Goal: Task Accomplishment & Management: Use online tool/utility

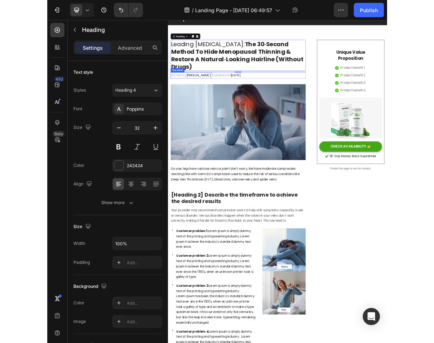
scroll to position [29, 0]
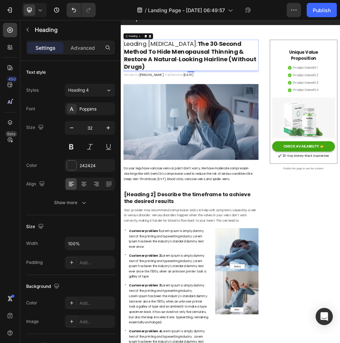
click at [110, 41] on div at bounding box center [108, 47] width 13 height 14
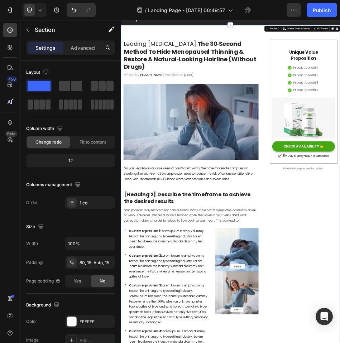
click at [197, 77] on strong "The 30‑Second Method To Hide Menopausal Thinning & Restore A Natural‑Looking Ha…" at bounding box center [256, 88] width 259 height 61
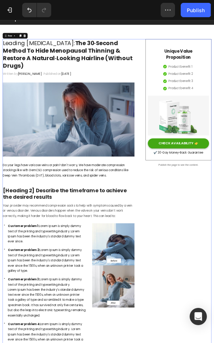
click at [87, 129] on p "Published on [DATE]" at bounding box center [114, 128] width 55 height 10
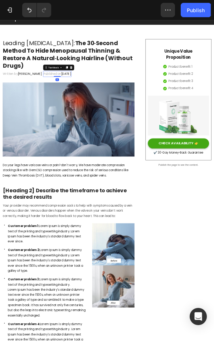
click at [48, 132] on span "[PERSON_NAME]" at bounding box center [60, 128] width 48 height 8
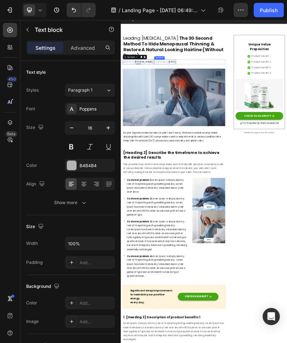
click at [253, 125] on span "[DATE]" at bounding box center [254, 128] width 20 height 8
click at [157, 127] on p "Written by [PERSON_NAME]" at bounding box center [166, 128] width 79 height 10
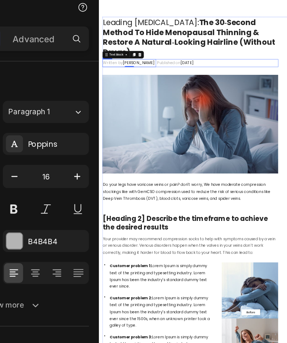
click at [292, 94] on div "Written by [PERSON_NAME] Text block 0 Published on [DATE] Text block Row" at bounding box center [236, 100] width 265 height 12
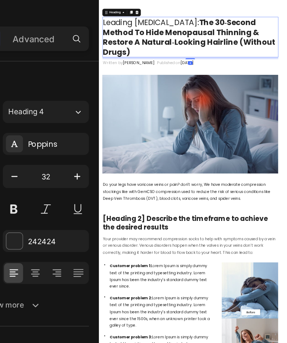
click at [197, 75] on strong "The 30‑Second Method To Hide Menopausal Thinning & Restore A Natural‑Looking Ha…" at bounding box center [234, 60] width 259 height 61
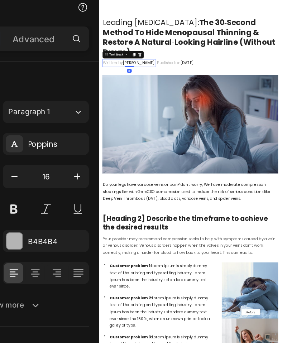
click at [140, 98] on span "[PERSON_NAME]" at bounding box center [159, 99] width 48 height 8
click at [200, 103] on p "Published on [DATE]" at bounding box center [213, 99] width 55 height 10
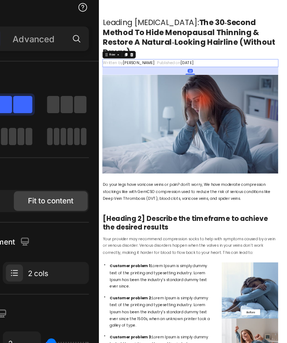
click at [278, 96] on div "Written by [PERSON_NAME] Text block Published on [DATE] Text block Row 32" at bounding box center [236, 100] width 265 height 12
click at [138, 85] on icon at bounding box center [140, 87] width 6 height 6
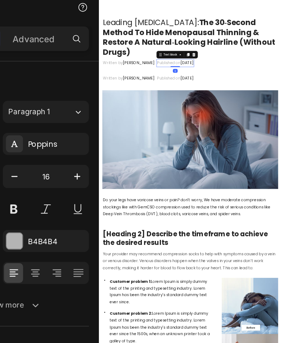
click at [186, 104] on p "Published on [DATE]" at bounding box center [213, 99] width 55 height 10
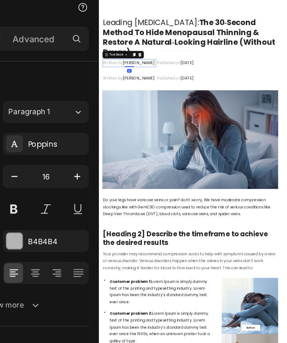
click at [142, 104] on p "Written by [PERSON_NAME]" at bounding box center [144, 99] width 79 height 10
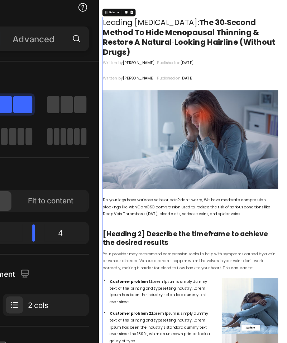
click at [153, 99] on span "[PERSON_NAME]" at bounding box center [159, 99] width 48 height 8
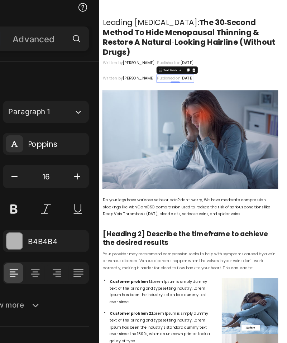
click at [194, 119] on p "Published on [DATE]" at bounding box center [213, 123] width 55 height 10
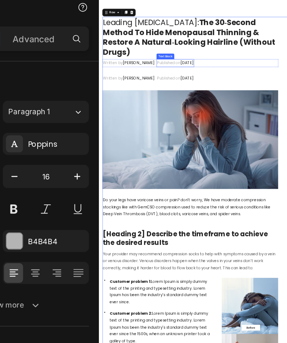
click at [187, 90] on div "Text block" at bounding box center [199, 89] width 24 height 6
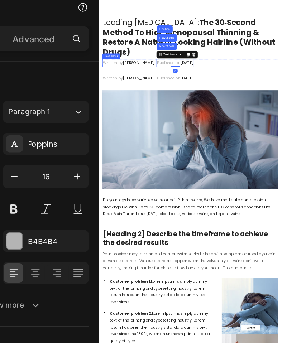
click at [152, 100] on span "[PERSON_NAME]" at bounding box center [159, 99] width 48 height 8
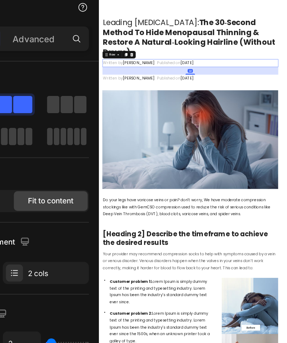
click at [280, 104] on div "Written by [PERSON_NAME] Text block Published on [DATE] Text block Row 32" at bounding box center [236, 100] width 265 height 12
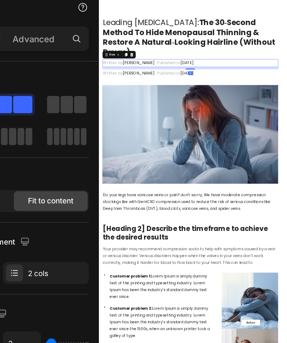
drag, startPoint x: 234, startPoint y: 115, endPoint x: 234, endPoint y: 107, distance: 7.9
click at [234, 107] on div at bounding box center [236, 107] width 14 height 1
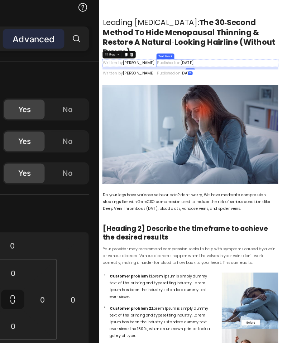
drag, startPoint x: 236, startPoint y: 116, endPoint x: 233, endPoint y: 101, distance: 15.0
click at [233, 101] on div "Written by [PERSON_NAME] Text block Published on [DATE] Text block Row 10" at bounding box center [236, 100] width 265 height 12
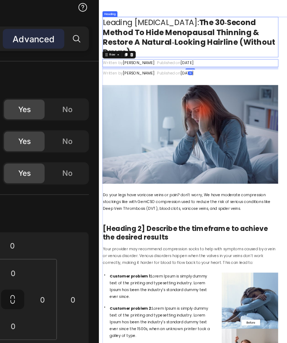
drag, startPoint x: 270, startPoint y: 66, endPoint x: 242, endPoint y: 81, distance: 32.1
click at [270, 66] on strong "The 30‑Second Method To Hide Menopausal Thinning & Restore A Natural‑Looking Ha…" at bounding box center [234, 60] width 259 height 61
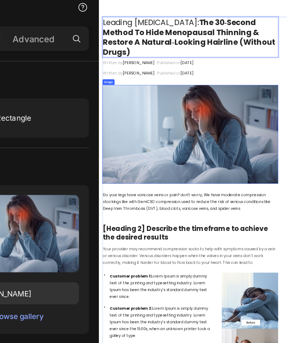
click at [221, 140] on img at bounding box center [236, 206] width 265 height 149
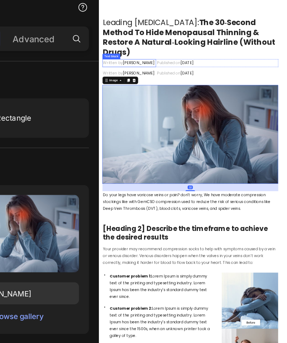
click at [144, 100] on span "[PERSON_NAME]" at bounding box center [159, 99] width 48 height 8
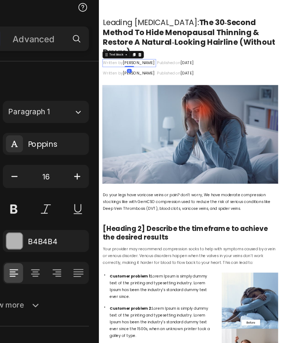
click at [147, 101] on span "[PERSON_NAME]" at bounding box center [159, 99] width 48 height 8
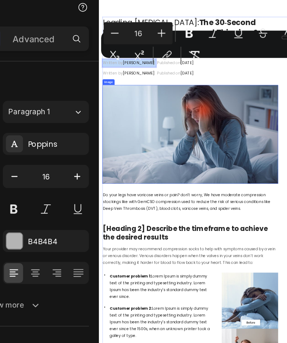
click at [171, 172] on img at bounding box center [236, 206] width 265 height 149
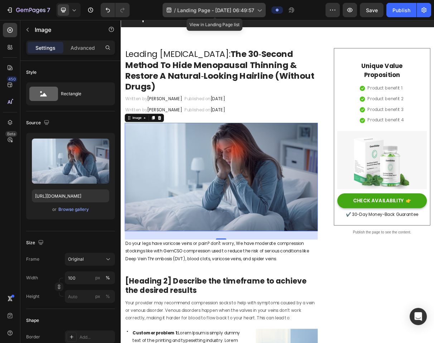
click at [210, 13] on span "Landing Page - [DATE] 06:49:57" at bounding box center [215, 10] width 77 height 8
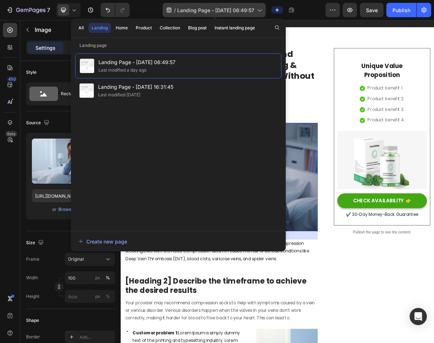
click at [210, 13] on span "Landing Page - [DATE] 06:49:57" at bounding box center [215, 10] width 77 height 8
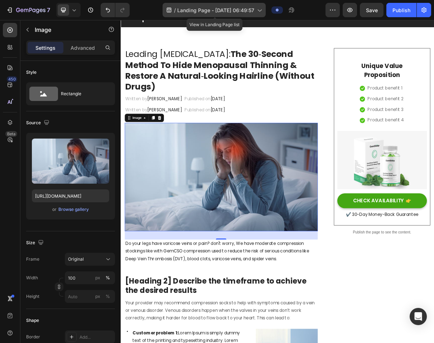
click at [210, 15] on div "/ Landing Page - [DATE] 06:49:57" at bounding box center [214, 10] width 103 height 14
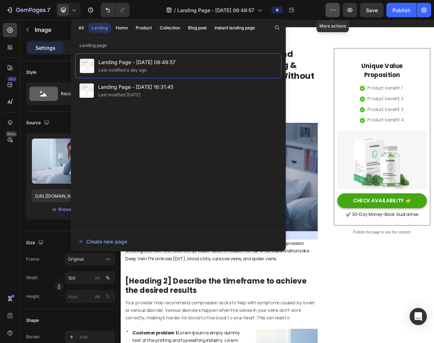
click at [329, 11] on icon "button" at bounding box center [332, 9] width 7 height 7
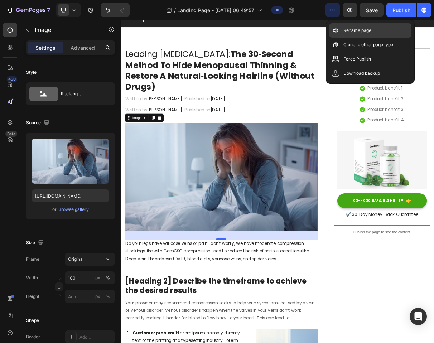
click at [340, 33] on p "Rename page" at bounding box center [358, 30] width 28 height 7
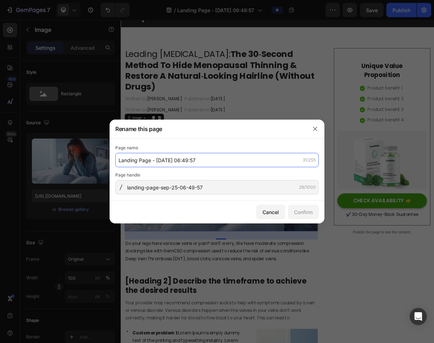
click at [157, 159] on input "Landing Page - [DATE] 06:49:57" at bounding box center [217, 160] width 204 height 14
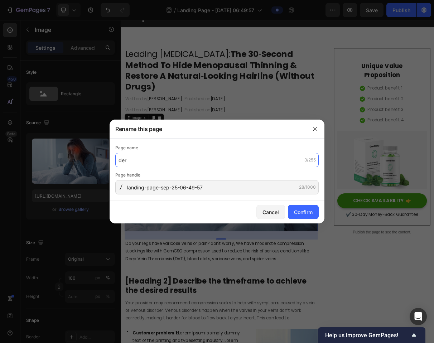
click at [254, 165] on input "der" at bounding box center [217, 160] width 204 height 14
click at [183, 159] on input "DermaConfidence" at bounding box center [217, 160] width 204 height 14
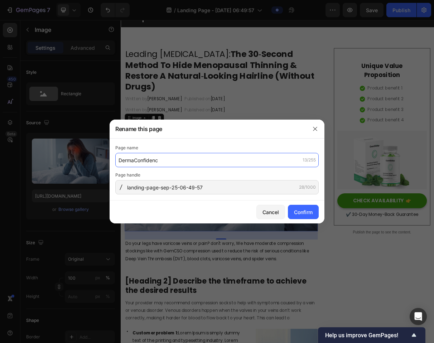
type input "DermaConfidence"
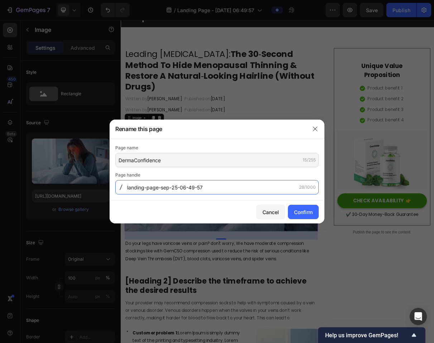
drag, startPoint x: 167, startPoint y: 184, endPoint x: 17, endPoint y: 71, distance: 188.3
click at [17, 71] on div "Rename this page Page name DermaConfidence 15/255 Page handle landing-page-sep-…" at bounding box center [217, 171] width 434 height 343
click at [178, 186] on input "landing-page-sep-25-06-49-57" at bounding box center [217, 187] width 204 height 14
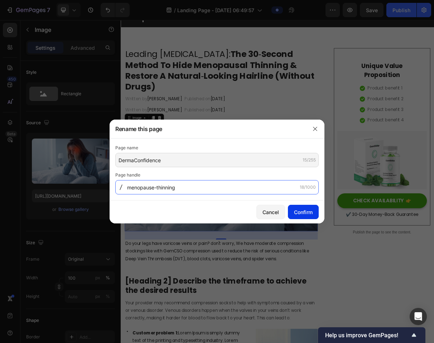
type input "menopause-thinning"
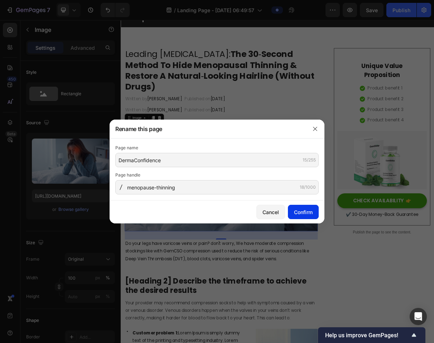
click at [307, 211] on div "Confirm" at bounding box center [303, 213] width 19 height 8
click at [314, 128] on icon "button" at bounding box center [315, 129] width 4 height 4
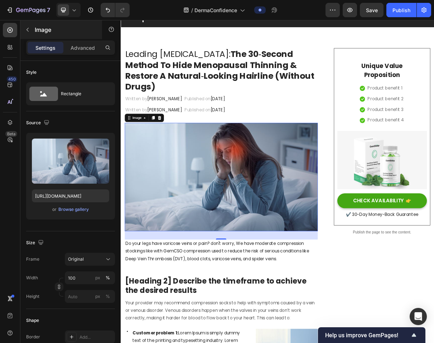
click at [28, 27] on button "button" at bounding box center [27, 29] width 11 height 11
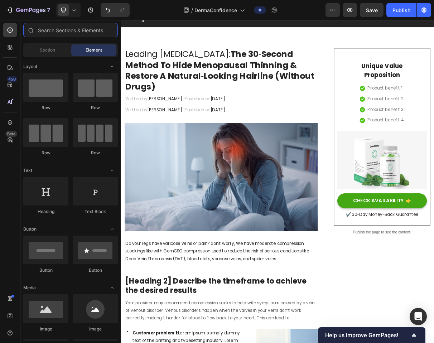
click at [82, 26] on input "text" at bounding box center [70, 30] width 95 height 14
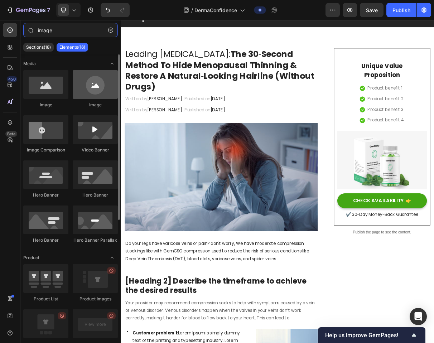
type input "image"
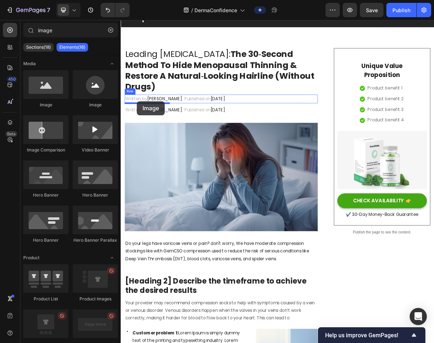
drag, startPoint x: 217, startPoint y: 112, endPoint x: 143, endPoint y: 131, distance: 76.3
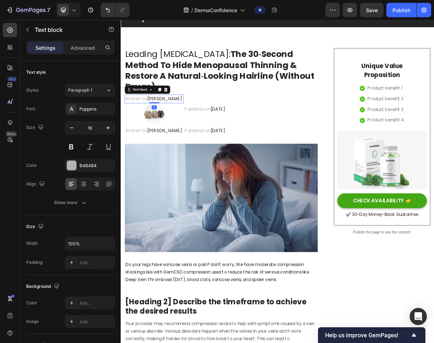
click at [183, 130] on span "[PERSON_NAME]" at bounding box center [181, 128] width 48 height 8
click at [182, 117] on icon at bounding box center [182, 115] width 5 height 5
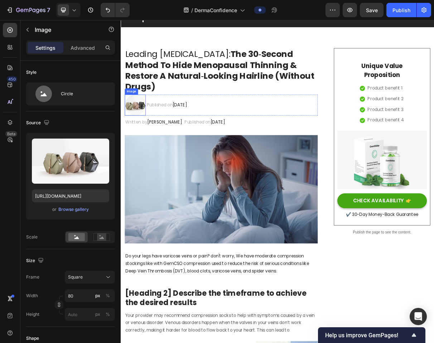
click at [142, 137] on img at bounding box center [140, 136] width 29 height 29
click at [169, 137] on p "Published on [DATE]" at bounding box center [183, 136] width 55 height 10
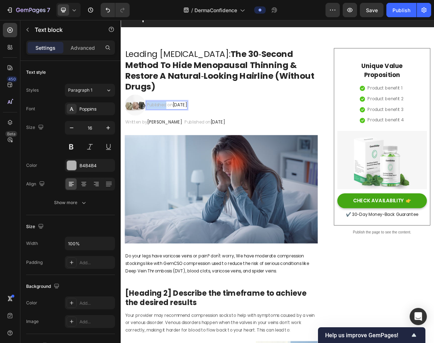
click at [169, 137] on p "Published on [DATE]" at bounding box center [183, 136] width 55 height 10
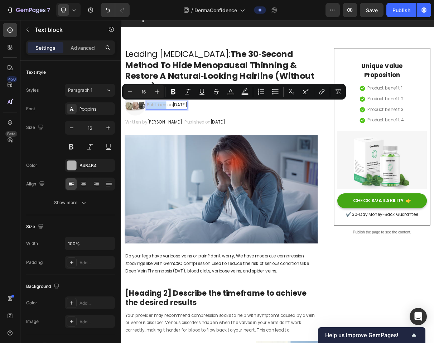
click at [163, 139] on p "Published on [DATE]" at bounding box center [183, 136] width 55 height 10
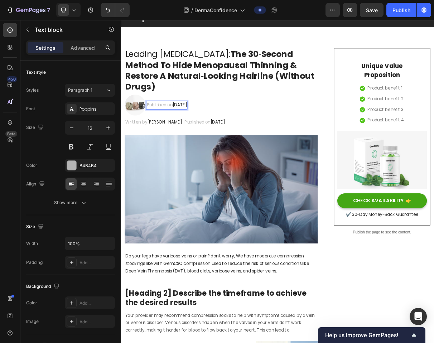
click at [156, 134] on p "Published on [DATE]" at bounding box center [183, 136] width 55 height 10
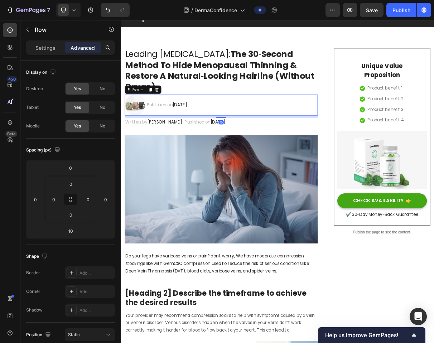
click at [155, 138] on div "Image Published on [DATE] Text block Row 10" at bounding box center [258, 136] width 265 height 29
click at [159, 134] on p "Published on [DATE]" at bounding box center [183, 136] width 55 height 10
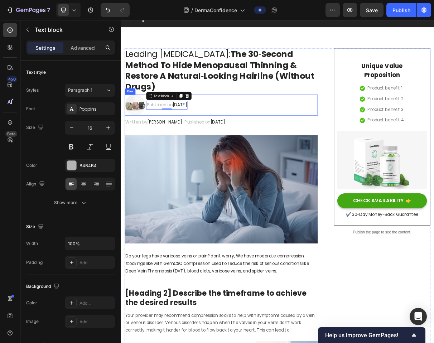
click at [170, 148] on div "Published on [DATE] Text block 0" at bounding box center [184, 136] width 57 height 29
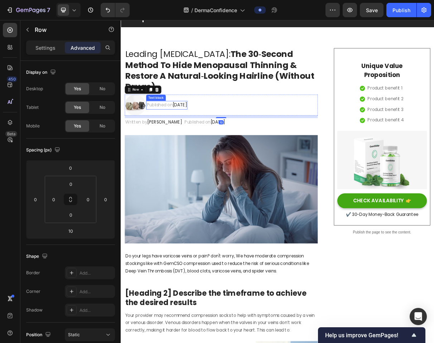
click at [174, 135] on p "Published on [DATE]" at bounding box center [183, 136] width 55 height 10
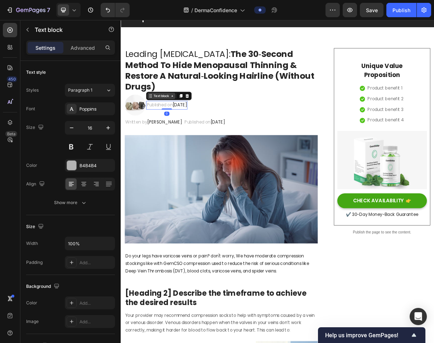
click at [170, 124] on div "Text block" at bounding box center [176, 124] width 24 height 6
click at [154, 132] on img at bounding box center [140, 136] width 29 height 29
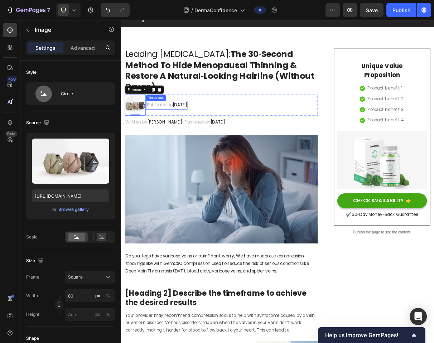
click at [168, 136] on p "Published on [DATE]" at bounding box center [183, 136] width 55 height 10
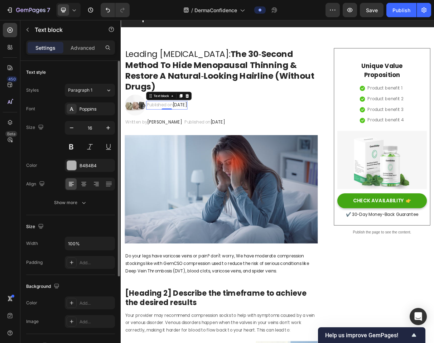
scroll to position [21, 0]
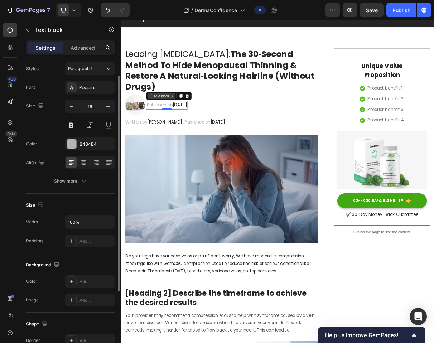
click at [168, 124] on div "Text block" at bounding box center [176, 124] width 24 height 6
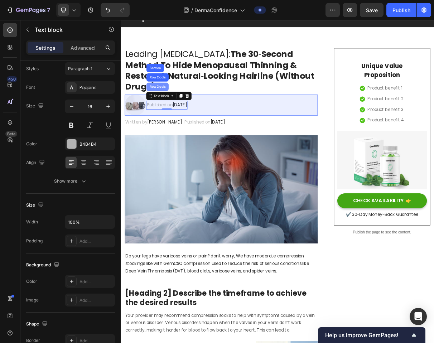
click at [168, 109] on div "Row 2 cols" at bounding box center [171, 111] width 25 height 4
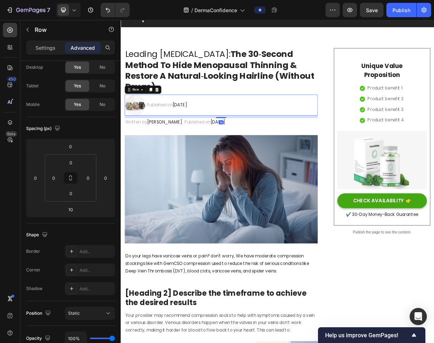
scroll to position [0, 0]
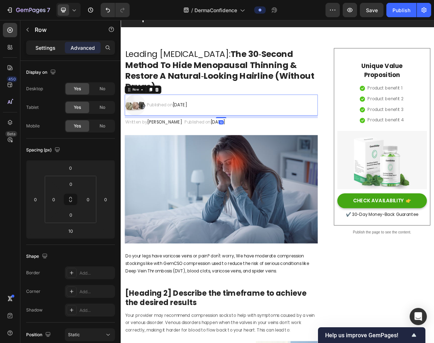
click at [57, 52] on div "Settings" at bounding box center [46, 47] width 36 height 11
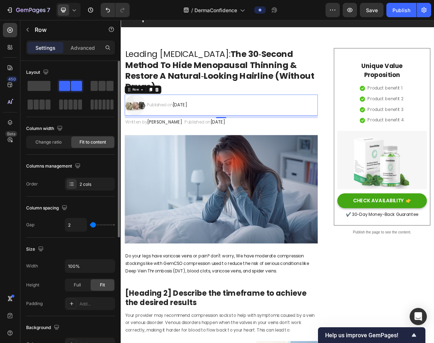
type input "13"
type input "14"
type input "15"
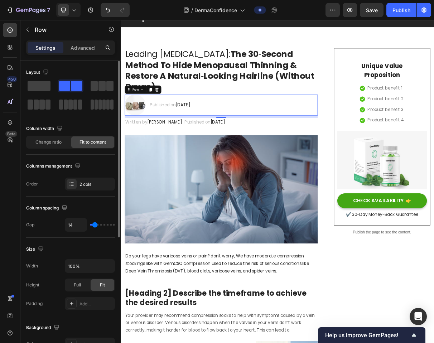
type input "15"
type input "16"
type input "17"
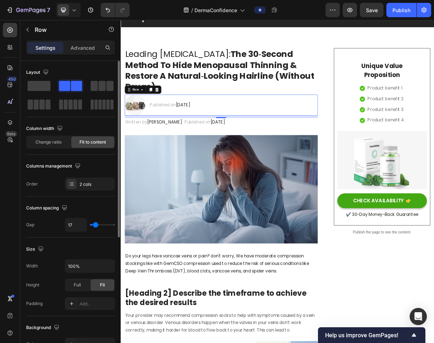
type input "18"
type input "19"
type input "20"
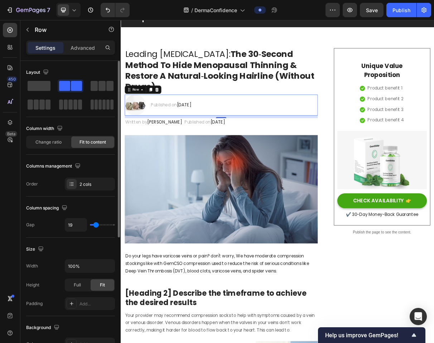
type input "20"
type input "21"
type input "20"
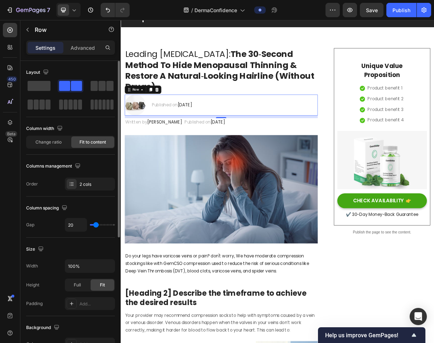
type input "19"
type input "18"
type input "16"
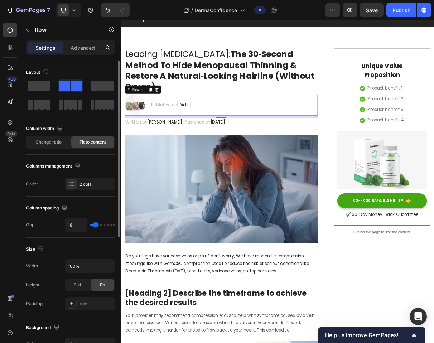
type input "16"
type input "15"
click at [95, 225] on input "range" at bounding box center [102, 224] width 25 height 1
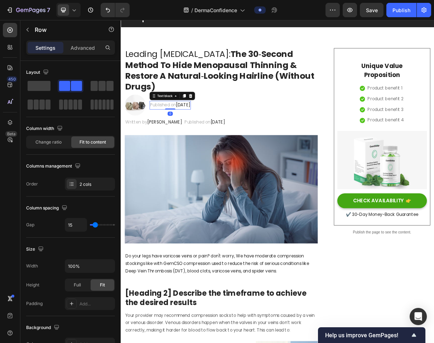
click at [194, 136] on p "Published on [DATE]" at bounding box center [188, 136] width 55 height 10
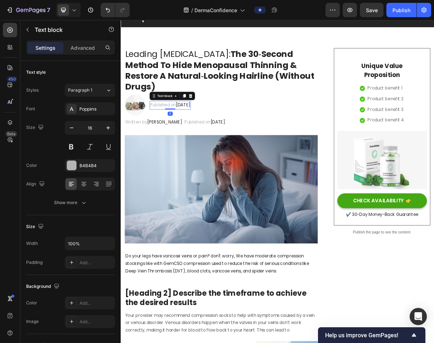
click at [194, 136] on p "Published on [DATE]" at bounding box center [188, 136] width 55 height 10
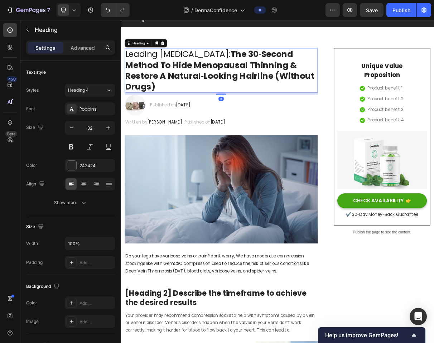
click at [163, 76] on strong "The 30‑Second Method To Hide Menopausal Thinning & Restore A Natural‑Looking Ha…" at bounding box center [256, 88] width 259 height 61
click at [169, 49] on icon at bounding box center [170, 51] width 4 height 5
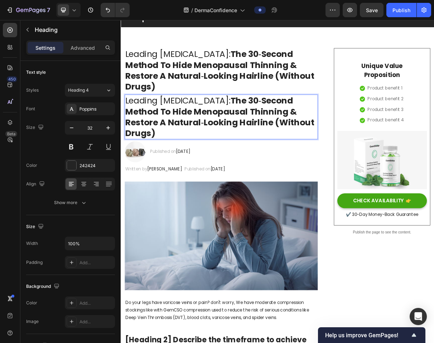
click at [219, 146] on strong "The 30‑Second Method To Hide Menopausal Thinning & Restore A Natural‑Looking Ha…" at bounding box center [256, 152] width 259 height 61
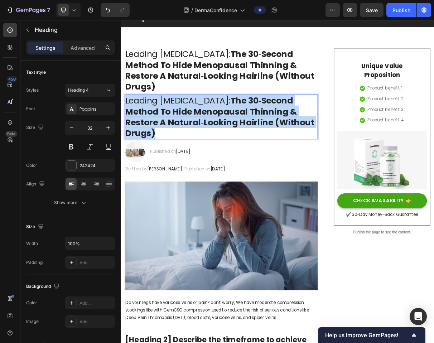
click at [219, 146] on strong "The 30‑Second Method To Hide Menopausal Thinning & Restore A Natural‑Looking Ha…" at bounding box center [256, 152] width 259 height 61
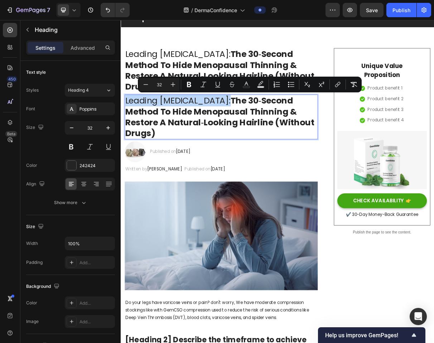
click at [273, 161] on strong "The 30‑Second Method To Hide Menopausal Thinning & Restore A Natural‑Looking Ha…" at bounding box center [256, 152] width 259 height 61
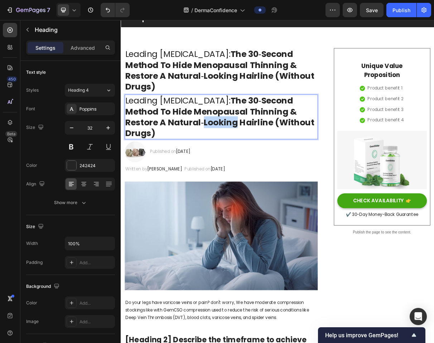
click at [273, 161] on strong "The 30‑Second Method To Hide Menopausal Thinning & Restore A Natural‑Looking Ha…" at bounding box center [256, 152] width 259 height 61
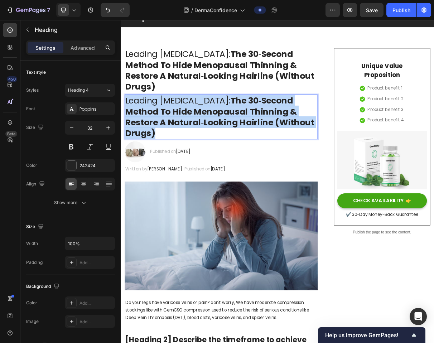
click at [273, 161] on strong "The 30‑Second Method To Hide Menopausal Thinning & Restore A Natural‑Looking Ha…" at bounding box center [256, 152] width 259 height 61
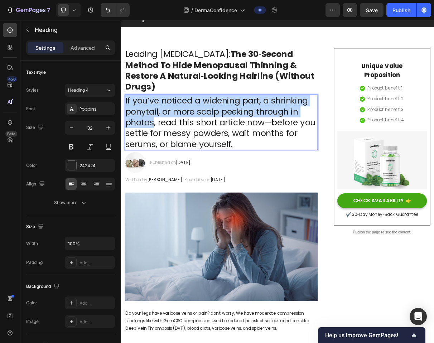
drag, startPoint x: 167, startPoint y: 160, endPoint x: 124, endPoint y: 125, distance: 55.5
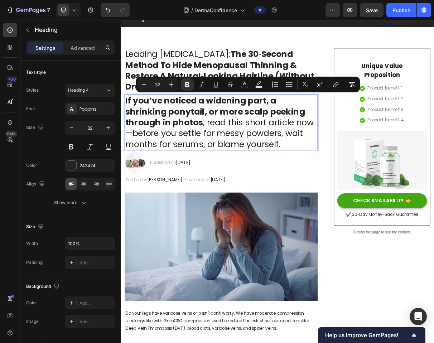
click at [224, 151] on strong "If you’ve noticed a widening part, a shrinking ponytail, or more scalp peeking …" at bounding box center [250, 145] width 247 height 46
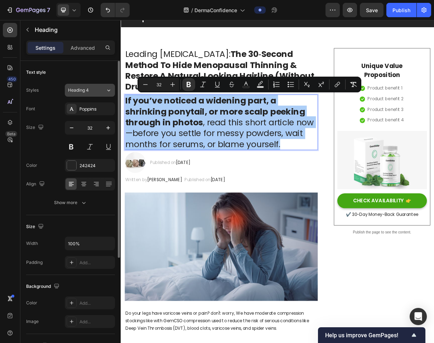
click at [91, 88] on div "Heading 4" at bounding box center [82, 90] width 29 height 6
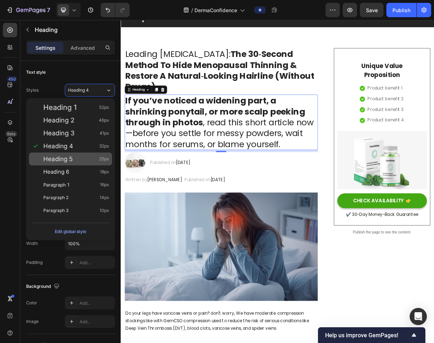
click at [92, 157] on div "Heading 5 25px" at bounding box center [76, 159] width 66 height 7
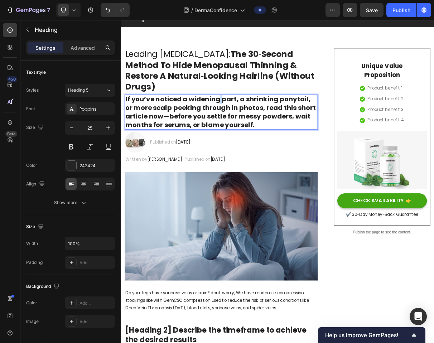
click at [256, 133] on strong "If you’ve noticed a widening part, a shrinking ponytail, or more scalp peeking …" at bounding box center [254, 134] width 254 height 24
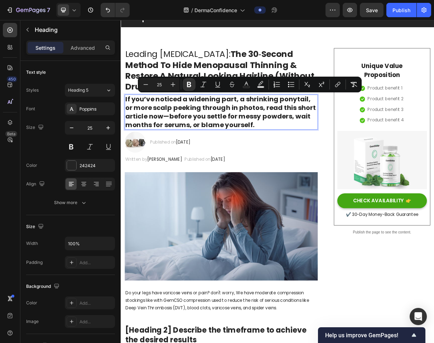
click at [303, 154] on p "If you’ve noticed a widening part, a shrinking ponytail, or more scalp peeking …" at bounding box center [258, 146] width 263 height 47
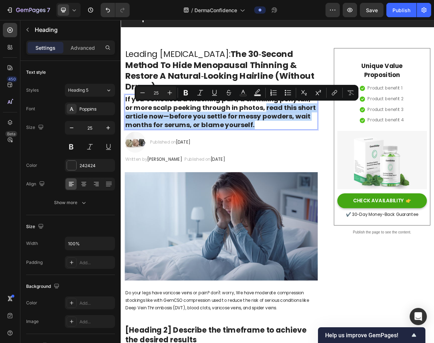
drag, startPoint x: 307, startPoint y: 143, endPoint x: 302, endPoint y: 166, distance: 24.0
click at [302, 166] on p "If you’ve noticed a widening part, a shrinking ponytail, or more scalp peeking …" at bounding box center [258, 146] width 263 height 47
click at [292, 155] on p "If you’ve noticed a widening part, a shrinking ponytail, or more scalp peeking …" at bounding box center [258, 146] width 263 height 47
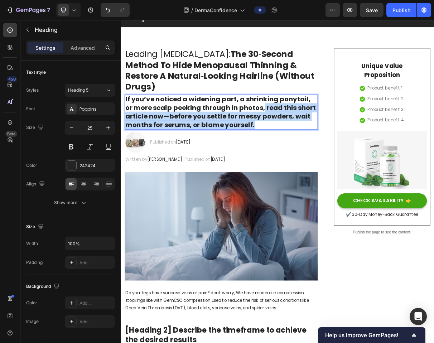
drag, startPoint x: 314, startPoint y: 166, endPoint x: 303, endPoint y: 140, distance: 27.3
click at [303, 140] on p "If you’ve noticed a widening part, a shrinking ponytail, or more scalp peeking …" at bounding box center [258, 146] width 263 height 47
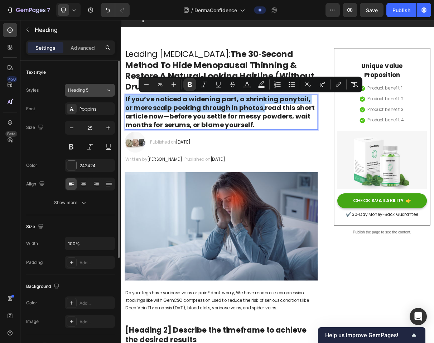
click at [88, 89] on span "Heading 5" at bounding box center [78, 90] width 20 height 6
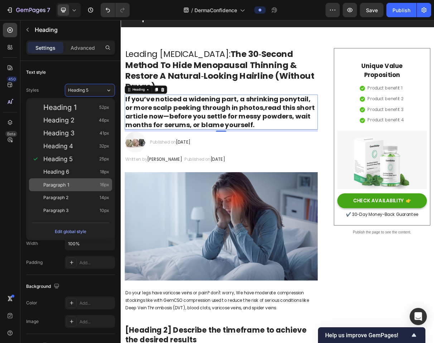
click at [80, 185] on div "Paragraph 1 16px" at bounding box center [76, 184] width 66 height 7
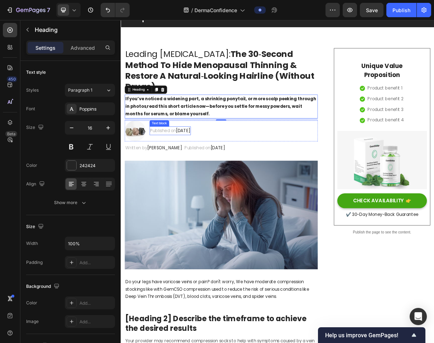
type input "25"
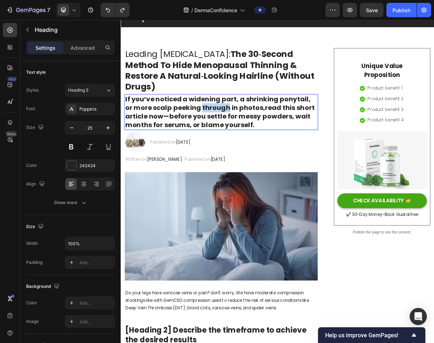
click at [244, 141] on strong "If you’ve noticed a widening part, a shrinking ponytail, or more scalp peeking …" at bounding box center [254, 134] width 254 height 24
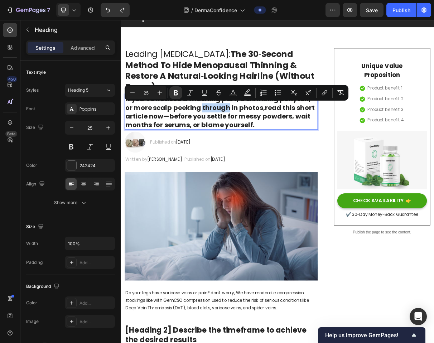
click at [254, 141] on strong "If you’ve noticed a widening part, a shrinking ponytail, or more scalp peeking …" at bounding box center [254, 134] width 254 height 24
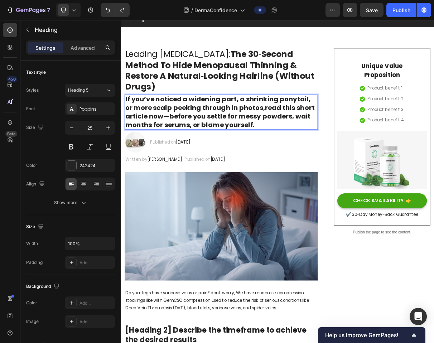
click at [303, 144] on p "If you’ve noticed a widening part, a shrinking ponytail, or more scalp peeking …" at bounding box center [258, 146] width 263 height 47
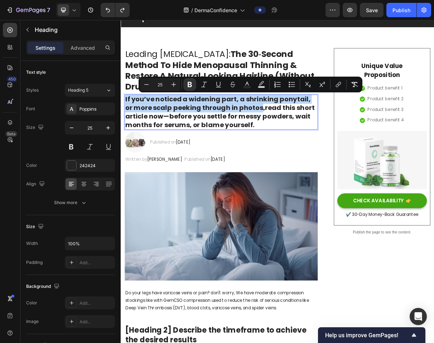
drag, startPoint x: 302, startPoint y: 143, endPoint x: 100, endPoint y: 126, distance: 203.4
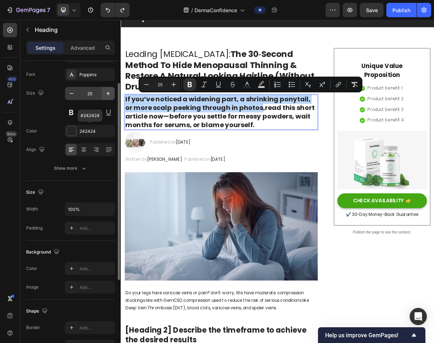
scroll to position [36, 0]
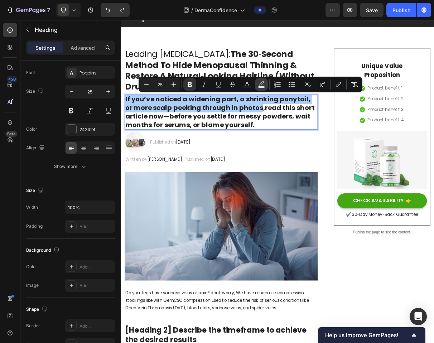
click at [263, 86] on rect "Editor contextual toolbar" at bounding box center [261, 87] width 7 height 2
type input "000000"
type input "77"
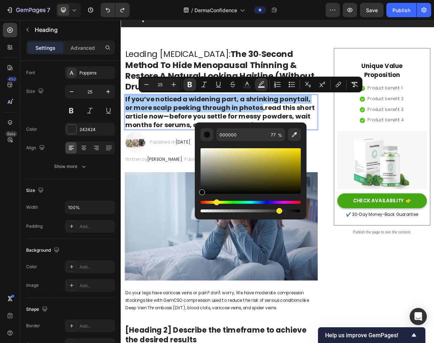
click at [215, 201] on div "Hue" at bounding box center [251, 202] width 100 height 3
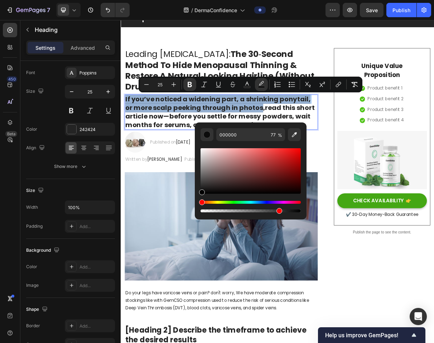
click at [217, 201] on div "Hue" at bounding box center [251, 202] width 100 height 3
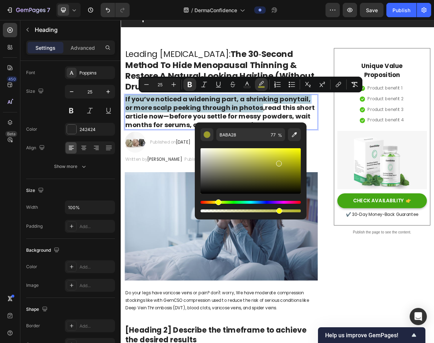
click at [278, 163] on div "Editor contextual toolbar" at bounding box center [251, 171] width 100 height 46
click at [278, 165] on div "Editor contextual toolbar" at bounding box center [279, 166] width 6 height 6
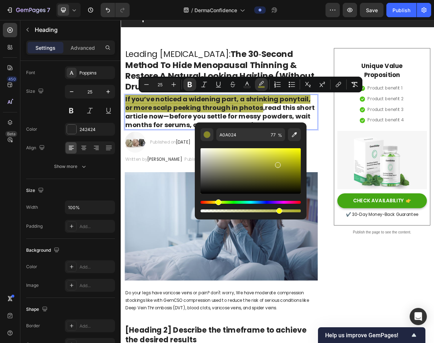
click at [278, 163] on div "Editor contextual toolbar" at bounding box center [251, 171] width 100 height 46
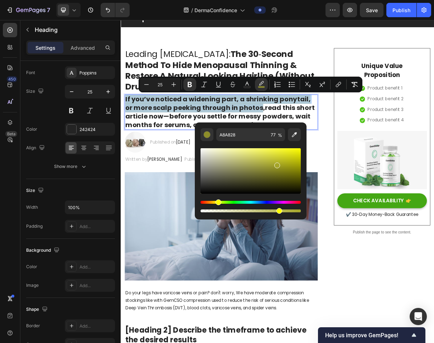
click at [277, 164] on div "Editor contextual toolbar" at bounding box center [277, 166] width 6 height 6
type input "A5A529"
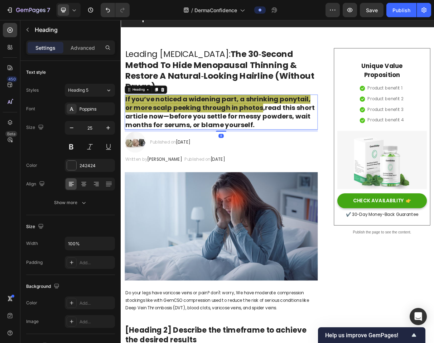
click at [302, 139] on p "⁠⁠⁠⁠⁠⁠⁠ If you’ve noticed a widening part, a shrinking ponytail, or more scalp …" at bounding box center [258, 146] width 263 height 47
click at [302, 139] on h2 "If you’ve noticed a widening part, a shrinking ponytail, or more scalp peeking …" at bounding box center [258, 146] width 265 height 48
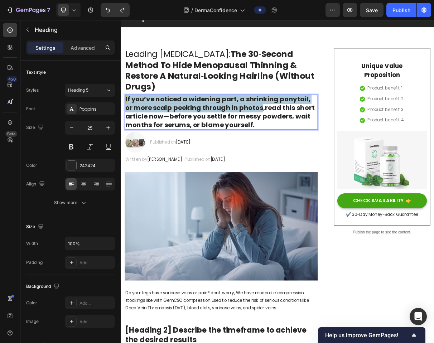
click at [129, 126] on strong "If you’ve noticed a widening part, a shrinking ponytail, or more scalp peeking …" at bounding box center [254, 134] width 254 height 24
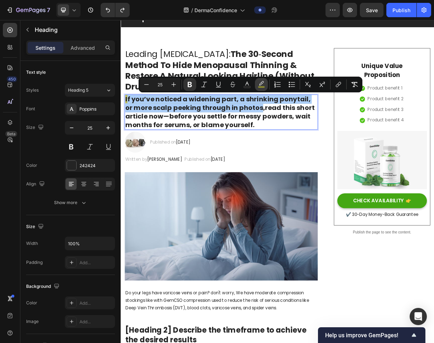
click at [263, 87] on rect "Editor contextual toolbar" at bounding box center [261, 87] width 7 height 2
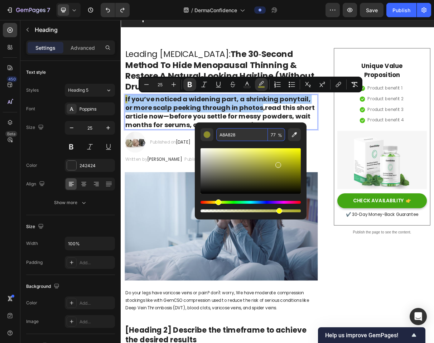
click at [278, 137] on span "%" at bounding box center [280, 135] width 4 height 8
click at [276, 134] on input "77" at bounding box center [276, 134] width 17 height 13
type input "30"
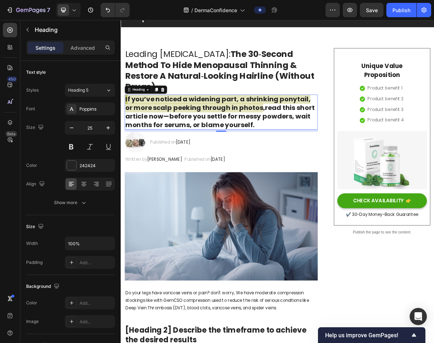
click at [209, 135] on strong "f you’ve noticed a widening part, a shrinking ponytail, or more scalp peeking t…" at bounding box center [254, 134] width 254 height 24
click at [304, 139] on p "I f you’ve noticed a widening part, a shrinking ponytail, or more scalp peeking…" at bounding box center [258, 146] width 263 height 47
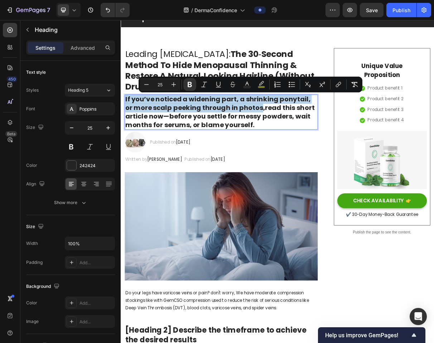
drag, startPoint x: 302, startPoint y: 139, endPoint x: 107, endPoint y: 124, distance: 195.5
click at [259, 86] on icon "Editor contextual toolbar" at bounding box center [261, 84] width 7 height 7
type input "77"
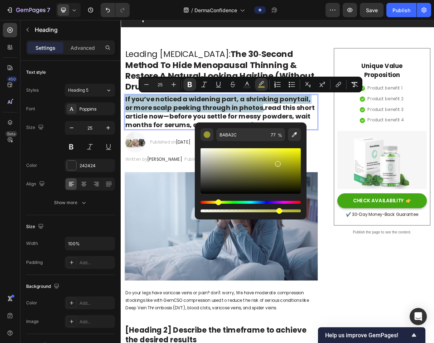
type input "ADAD29"
drag, startPoint x: 277, startPoint y: 168, endPoint x: 277, endPoint y: 163, distance: 5.7
click at [277, 163] on div "Editor contextual toolbar" at bounding box center [251, 171] width 100 height 46
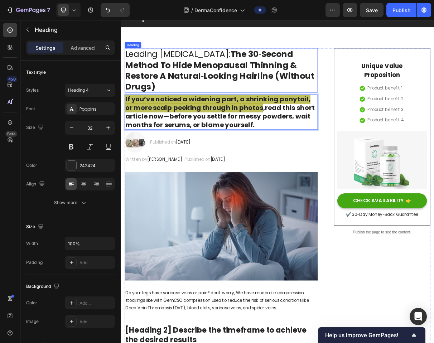
click at [340, 61] on strong "The 30‑Second Method To Hide Menopausal Thinning & Restore A Natural‑Looking Ha…" at bounding box center [256, 88] width 259 height 61
click at [331, 150] on strong "read this short article now—before you settle for messy powders, wait months fo…" at bounding box center [257, 152] width 260 height 36
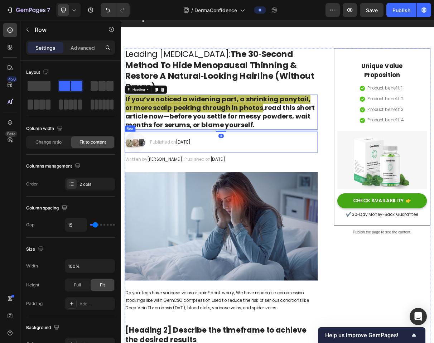
click at [337, 177] on div "Image Published on [DATE] Text block Row" at bounding box center [258, 187] width 265 height 29
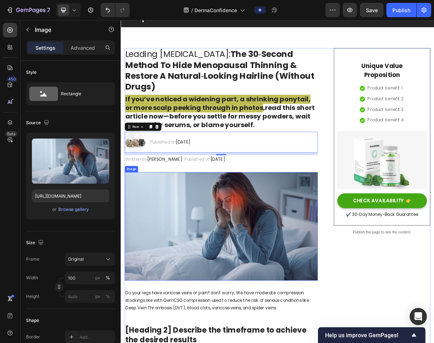
click at [308, 247] on img at bounding box center [258, 303] width 265 height 149
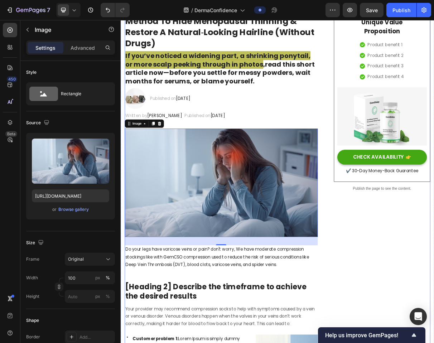
scroll to position [91, 0]
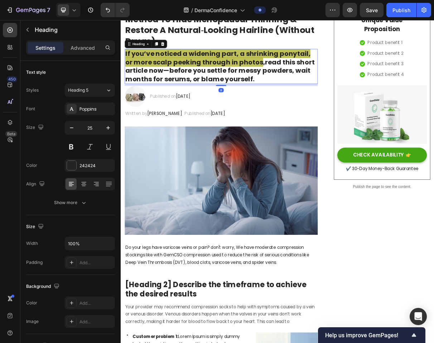
click at [278, 60] on strong "If you’ve noticed a widening part, a shrinking ponytail, or more scalp peeking …" at bounding box center [254, 71] width 254 height 24
click at [301, 78] on strong "If you’ve noticed a widening part, a shrinking ponytail, or more scalp peeking …" at bounding box center [254, 71] width 254 height 24
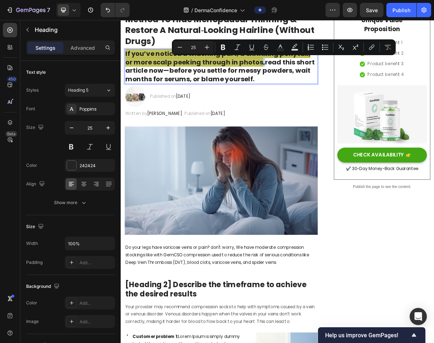
click at [299, 81] on strong "If you’ve noticed a widening part, a shrinking ponytail, or more scalp peeking …" at bounding box center [254, 71] width 254 height 24
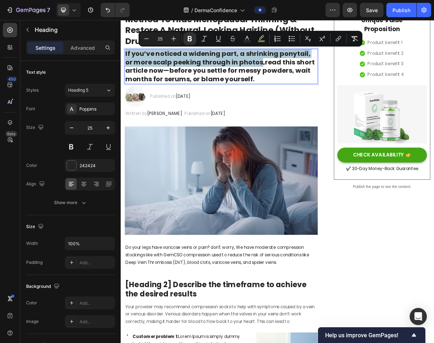
drag, startPoint x: 300, startPoint y: 78, endPoint x: 113, endPoint y: 64, distance: 188.3
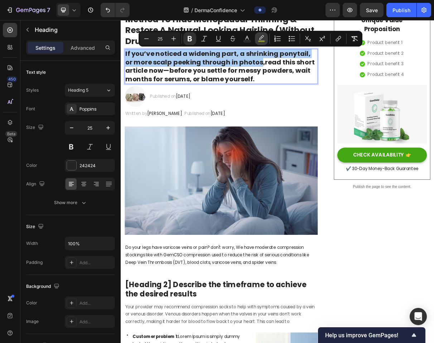
click at [265, 37] on button "color" at bounding box center [261, 38] width 13 height 13
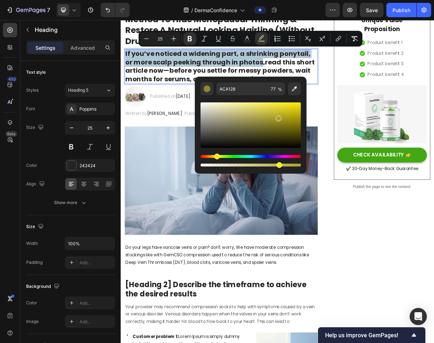
click at [216, 157] on div "Hue" at bounding box center [217, 157] width 6 height 6
drag, startPoint x: 281, startPoint y: 107, endPoint x: 278, endPoint y: 101, distance: 6.9
click at [278, 102] on div "Editor contextual toolbar" at bounding box center [251, 125] width 100 height 46
type input "FFEE3A"
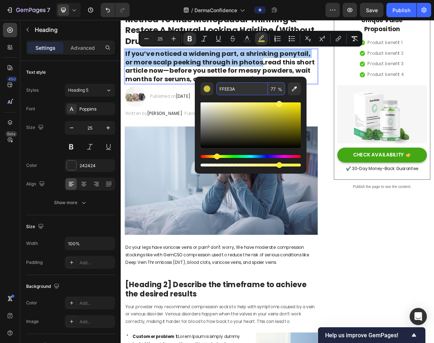
click at [273, 89] on input "77" at bounding box center [276, 88] width 17 height 13
type input "5"
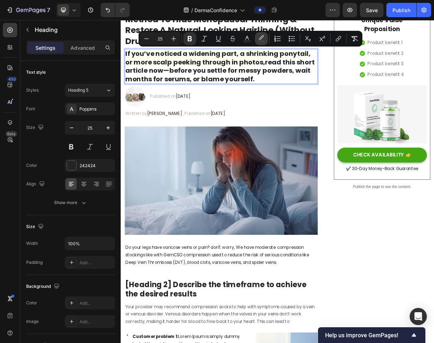
click at [260, 36] on icon "Editor contextual toolbar" at bounding box center [261, 38] width 7 height 7
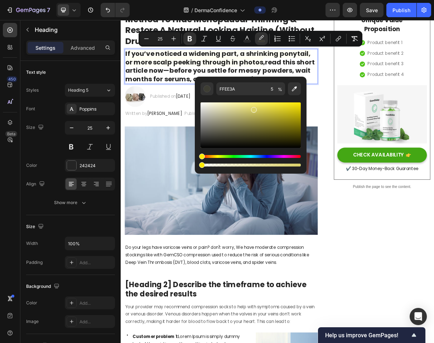
drag, startPoint x: 248, startPoint y: 109, endPoint x: 262, endPoint y: 104, distance: 15.2
click at [262, 104] on div "Editor contextual toolbar" at bounding box center [251, 125] width 100 height 46
click at [262, 104] on div "Editor contextual toolbar" at bounding box center [263, 105] width 6 height 6
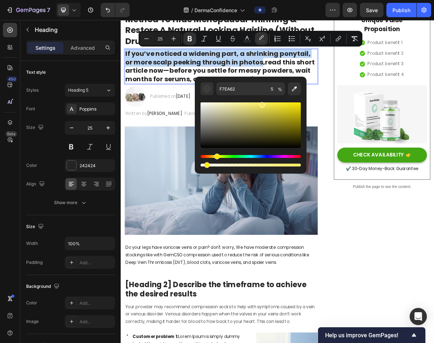
click at [272, 106] on div "Editor contextual toolbar" at bounding box center [251, 125] width 100 height 46
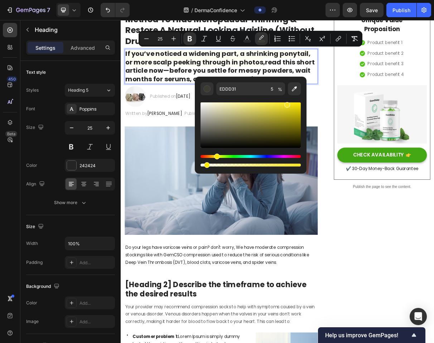
drag, startPoint x: 280, startPoint y: 105, endPoint x: 287, endPoint y: 103, distance: 7.5
click at [287, 103] on div "Editor contextual toolbar" at bounding box center [251, 125] width 100 height 46
type input "F9E722"
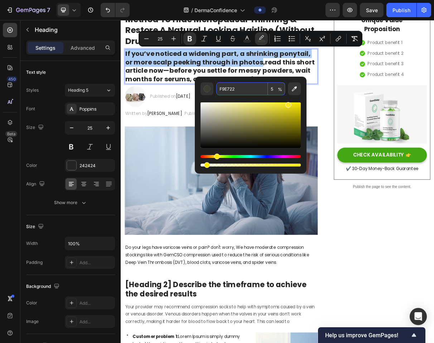
click at [274, 87] on input "5" at bounding box center [276, 88] width 17 height 13
type input "50"
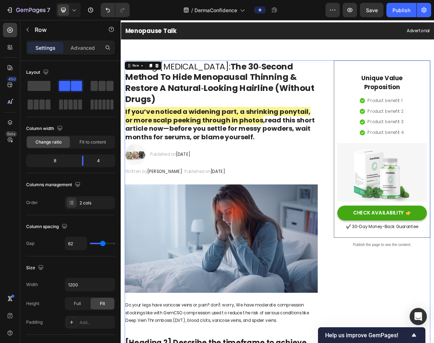
scroll to position [0, 0]
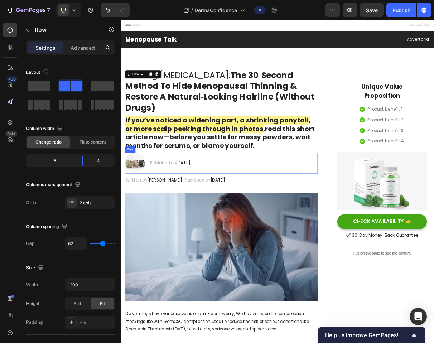
click at [267, 195] on strong "read this short article now—before you settle for messy powders, wait months fo…" at bounding box center [257, 181] width 260 height 36
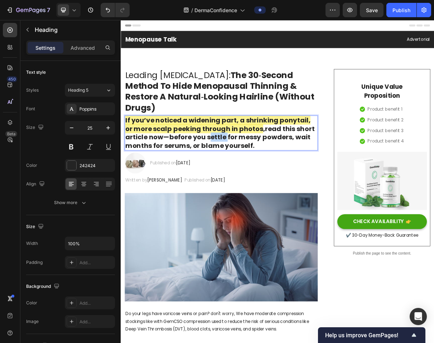
click at [255, 181] on strong "read this short article now—before you settle for messy powders, wait months fo…" at bounding box center [257, 181] width 260 height 36
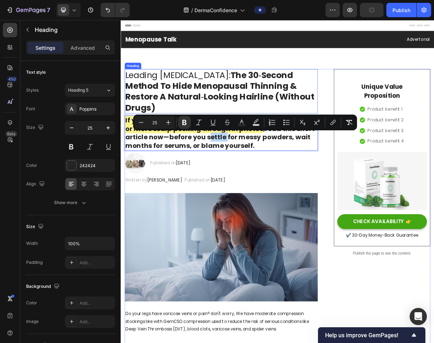
click at [238, 107] on strong "The 30‑Second Method To Hide Menopausal Thinning & Restore A Natural‑Looking Ha…" at bounding box center [256, 117] width 259 height 61
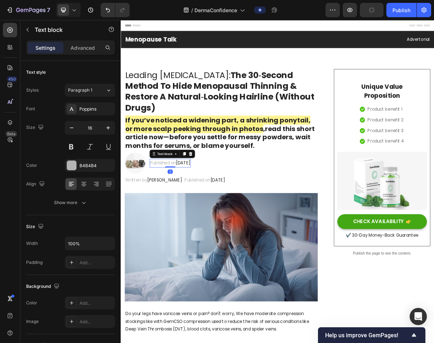
click at [176, 216] on p "Published on [DATE]" at bounding box center [188, 216] width 55 height 10
click at [193, 219] on p "Published on [DATE]" at bounding box center [188, 216] width 55 height 10
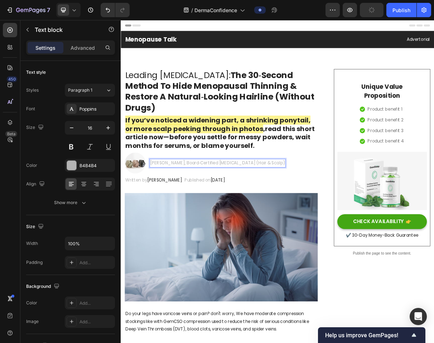
click at [193, 218] on p "[PERSON_NAME], Board‑Certified [MEDICAL_DATA] (Hair & Scalp)" at bounding box center [253, 216] width 185 height 10
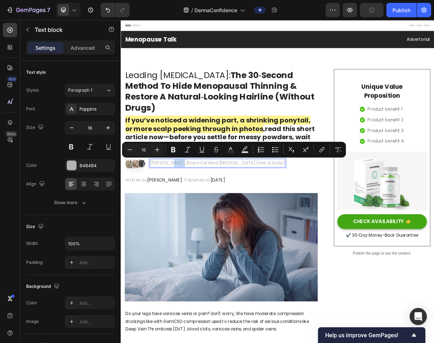
click at [193, 218] on p "[PERSON_NAME], Board‑Certified [MEDICAL_DATA] (Hair & Scalp)" at bounding box center [253, 216] width 185 height 10
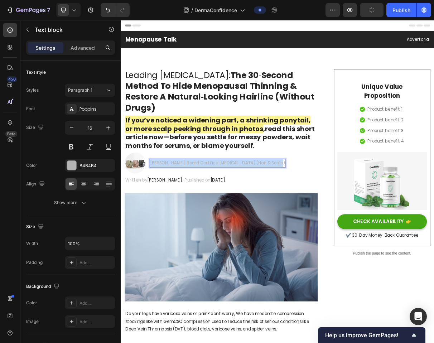
click at [193, 218] on p "[PERSON_NAME], Board‑Certified [MEDICAL_DATA] (Hair & Scalp)" at bounding box center [253, 216] width 185 height 10
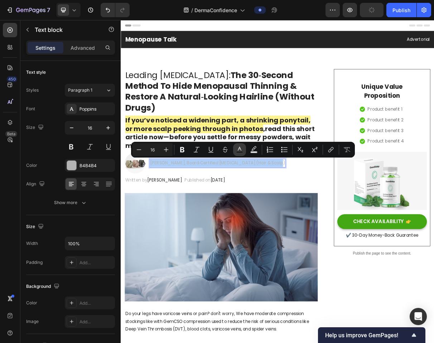
click at [239, 147] on icon "Editor contextual toolbar" at bounding box center [239, 149] width 7 height 7
type input "B4B4B4"
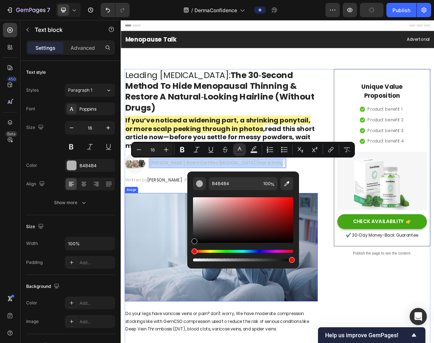
type input "000000"
drag, startPoint x: 325, startPoint y: 247, endPoint x: 196, endPoint y: 346, distance: 162.2
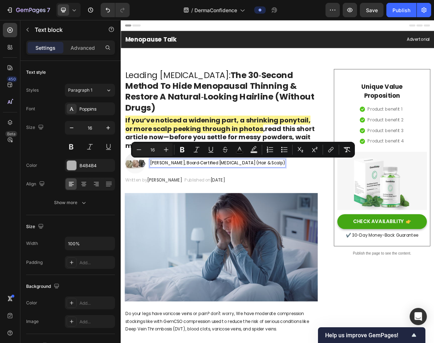
click at [203, 217] on span "[PERSON_NAME], Board‑Certified [MEDICAL_DATA] (Hair & Scalp)" at bounding box center [253, 216] width 185 height 8
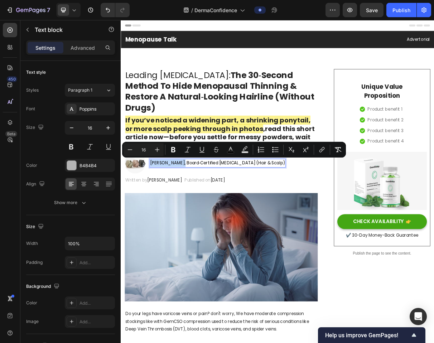
drag, startPoint x: 204, startPoint y: 218, endPoint x: 160, endPoint y: 217, distance: 44.1
click at [160, 217] on div "[PERSON_NAME], Board‑Certified [MEDICAL_DATA] (Hair & Scalp)" at bounding box center [253, 216] width 187 height 12
click at [226, 227] on div "[PERSON_NAME], Board‑Certified [MEDICAL_DATA] (Hair & Scalp) Text block 0" at bounding box center [254, 216] width 189 height 29
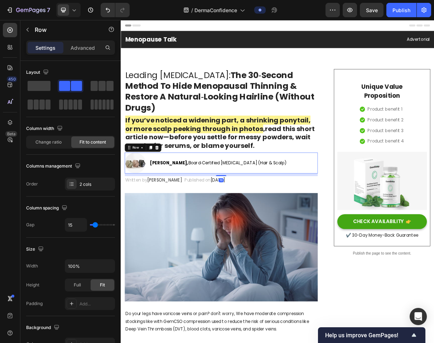
click at [340, 218] on div "Image [PERSON_NAME], Board‑Certified [MEDICAL_DATA] (Hair & Scalp) Text block R…" at bounding box center [258, 216] width 265 height 29
click at [281, 206] on div "[PERSON_NAME], Board‑Certified [MEDICAL_DATA] (Hair & Scalp) Text block" at bounding box center [254, 216] width 189 height 29
click at [281, 167] on strong "If you’ve noticed a widening part, a shrinking ponytail, or more scalp peeking …" at bounding box center [254, 163] width 254 height 24
click at [236, 208] on div "[PERSON_NAME], Board‑Certified [MEDICAL_DATA] (Hair & Scalp) Text block" at bounding box center [254, 216] width 189 height 29
click at [156, 240] on p "Written by [PERSON_NAME]" at bounding box center [166, 240] width 79 height 10
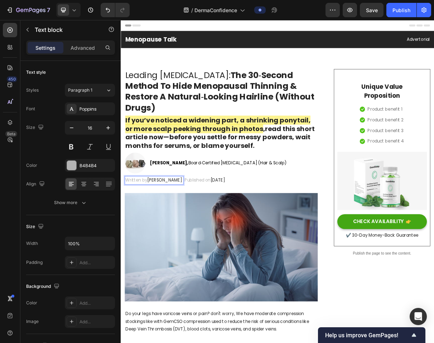
click at [156, 240] on p "Written by [PERSON_NAME]" at bounding box center [166, 240] width 79 height 10
click at [169, 239] on p "[DATE] 2:36 AM PDT" at bounding box center [155, 240] width 56 height 10
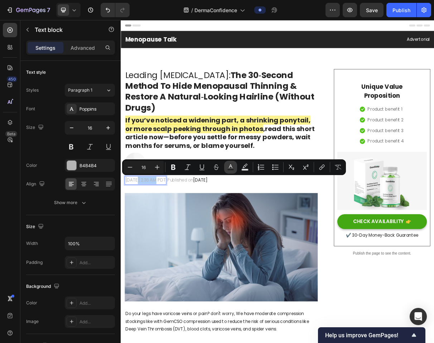
click at [231, 167] on icon "Editor contextual toolbar" at bounding box center [230, 167] width 7 height 7
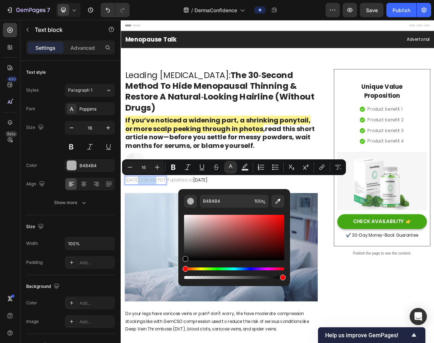
type input "000000"
drag, startPoint x: 305, startPoint y: 247, endPoint x: 183, endPoint y: 398, distance: 194.7
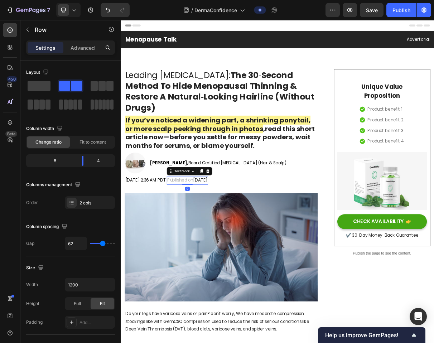
click at [240, 242] on p "Published on [DATE]" at bounding box center [212, 240] width 55 height 10
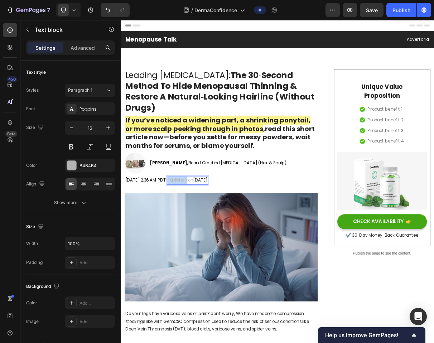
click at [240, 242] on p "Published on [DATE]" at bounding box center [212, 240] width 55 height 10
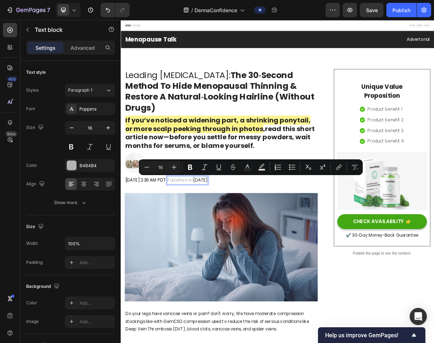
click at [240, 241] on span "[DATE]" at bounding box center [230, 239] width 20 height 8
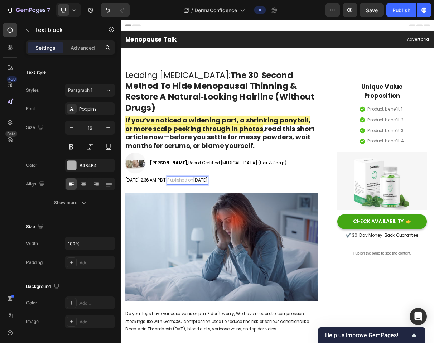
click at [240, 241] on span "[DATE]" at bounding box center [230, 239] width 20 height 8
drag, startPoint x: 283, startPoint y: 241, endPoint x: 263, endPoint y: 242, distance: 20.1
click at [217, 242] on p ">9 min read" at bounding box center [201, 240] width 33 height 10
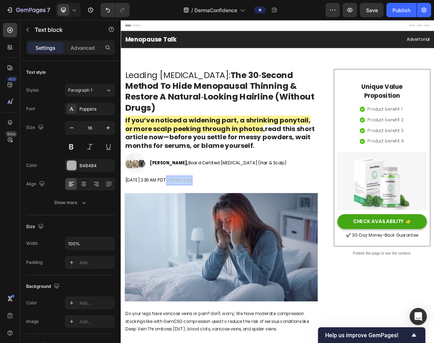
click at [217, 242] on p ">9 min read" at bounding box center [201, 240] width 33 height 10
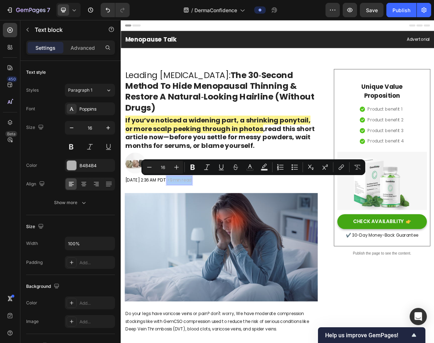
click at [247, 168] on icon "Editor contextual toolbar" at bounding box center [250, 167] width 7 height 7
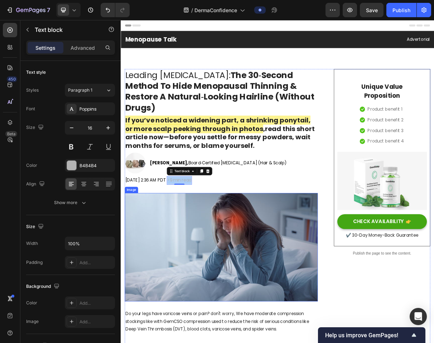
drag, startPoint x: 263, startPoint y: 242, endPoint x: 225, endPoint y: 345, distance: 109.5
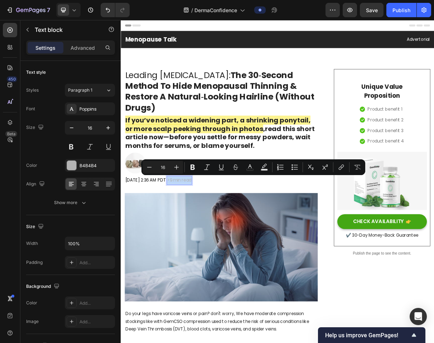
drag, startPoint x: 225, startPoint y: 345, endPoint x: 253, endPoint y: 239, distance: 109.5
click at [217, 239] on p ">9 min read" at bounding box center [201, 240] width 33 height 10
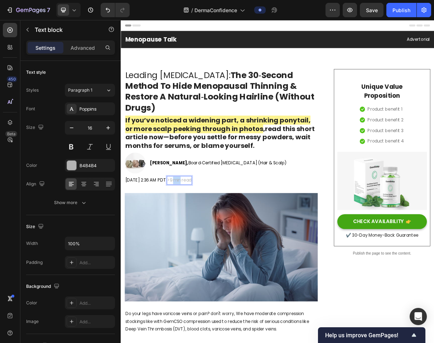
click at [217, 239] on p ">9 min read" at bounding box center [201, 240] width 33 height 10
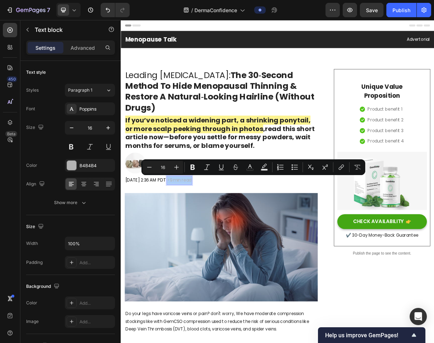
click at [250, 167] on icon "Editor contextual toolbar" at bounding box center [250, 167] width 7 height 7
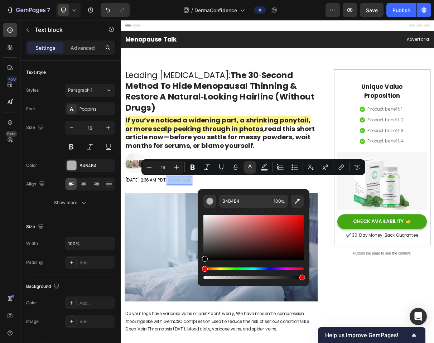
drag, startPoint x: 132, startPoint y: 219, endPoint x: 203, endPoint y: 269, distance: 87.4
click at [204, 269] on div "Editor contextual toolbar" at bounding box center [254, 247] width 100 height 67
type input "000000"
drag, startPoint x: 324, startPoint y: 289, endPoint x: 274, endPoint y: 161, distance: 137.9
click at [274, 161] on strong "If you’ve noticed a widening part, a shrinking ponytail, or more scalp peeking …" at bounding box center [254, 163] width 254 height 24
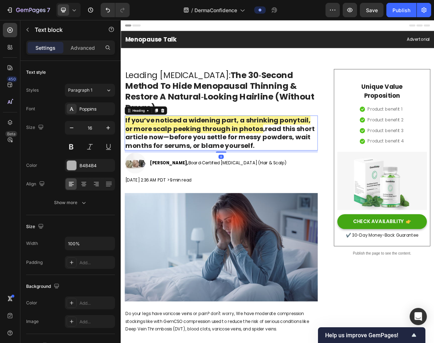
click at [217, 238] on span ">9 min read" at bounding box center [201, 239] width 33 height 8
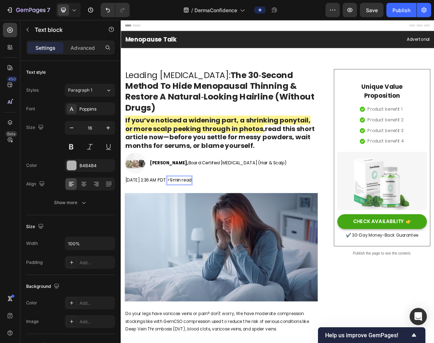
click at [217, 240] on span ">9 min read" at bounding box center [201, 239] width 33 height 8
drag, startPoint x: 274, startPoint y: 161, endPoint x: 328, endPoint y: 256, distance: 109.4
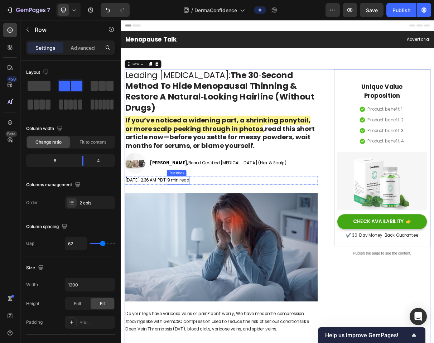
click at [214, 239] on span "9 min read" at bounding box center [200, 239] width 30 height 8
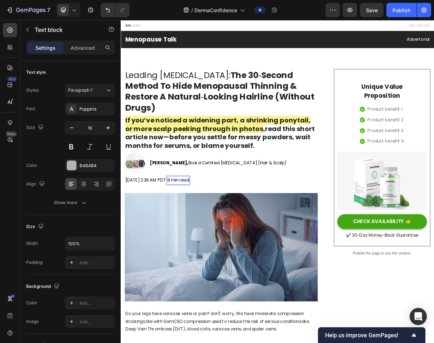
click at [214, 238] on span "9 min read" at bounding box center [200, 239] width 30 height 8
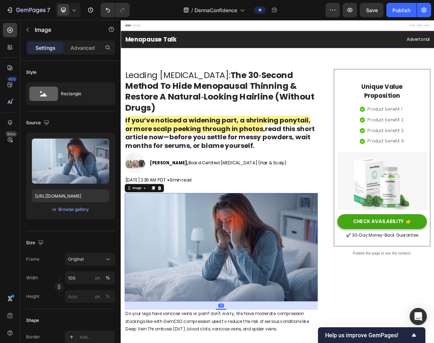
click at [265, 259] on img at bounding box center [258, 331] width 265 height 149
click at [284, 292] on img at bounding box center [258, 331] width 265 height 149
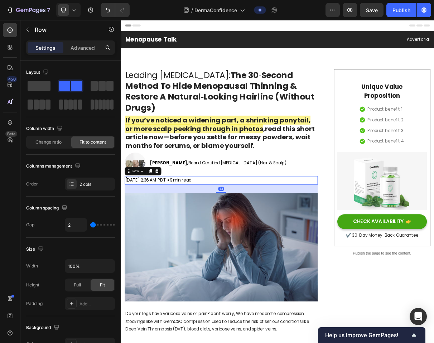
click at [286, 245] on div "[DATE] 2:36 AM PDT Text block • 9 min read Text block Row 32" at bounding box center [258, 240] width 265 height 12
click at [182, 239] on span "[DATE] 2:36 AM PDT" at bounding box center [155, 239] width 56 height 8
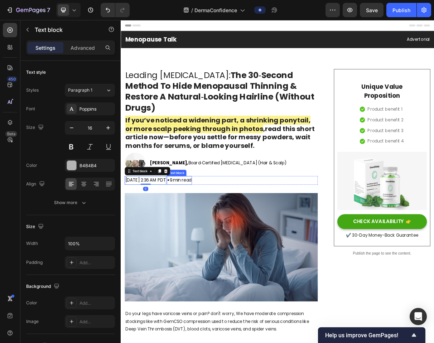
click at [217, 241] on span "• 9 min read" at bounding box center [201, 239] width 33 height 8
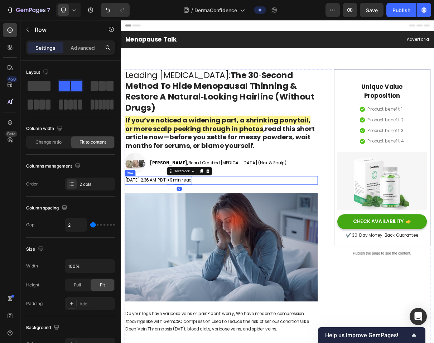
click at [297, 244] on div "[DATE] 2:36 AM PDT Text block • 9 min read Text block 0 Row" at bounding box center [258, 240] width 265 height 12
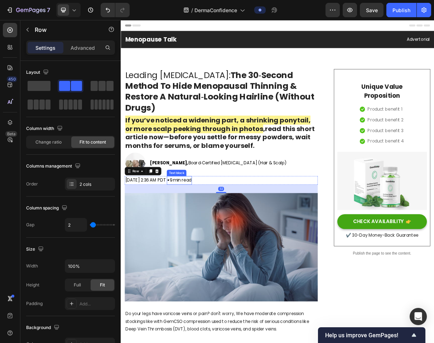
click at [217, 240] on span "• 9 min read" at bounding box center [201, 239] width 33 height 8
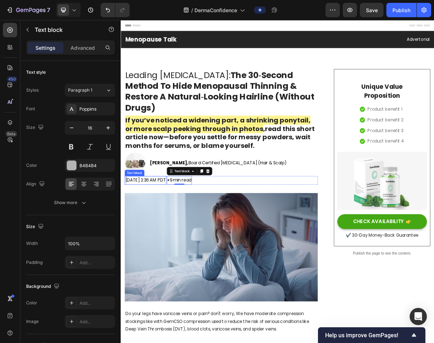
click at [176, 237] on span "[DATE] 2:36 AM PDT" at bounding box center [155, 239] width 56 height 8
click at [144, 226] on div "Text block" at bounding box center [147, 227] width 24 height 6
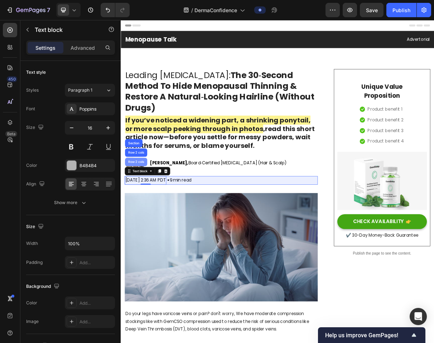
click at [141, 211] on div "Row 2 cols" at bounding box center [141, 214] width 30 height 11
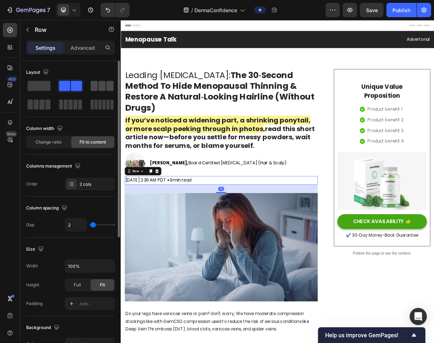
click at [100, 83] on span at bounding box center [102, 86] width 7 height 10
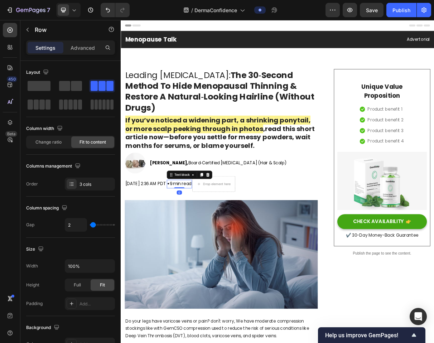
click at [217, 243] on span "• 9 min read" at bounding box center [201, 244] width 33 height 8
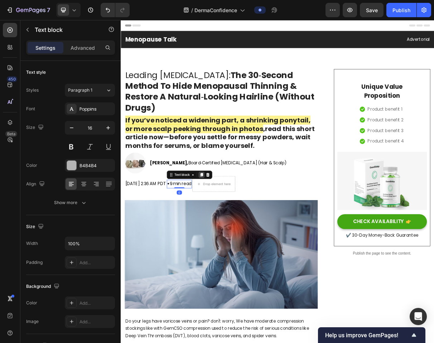
click at [234, 230] on icon at bounding box center [232, 232] width 6 height 6
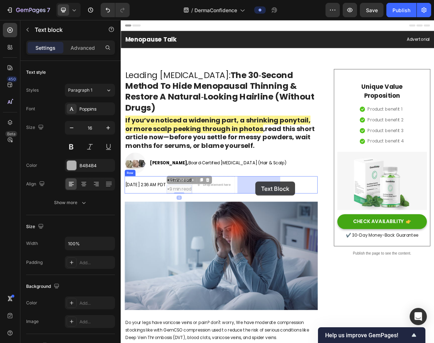
drag, startPoint x: 251, startPoint y: 239, endPoint x: 305, endPoint y: 242, distance: 54.2
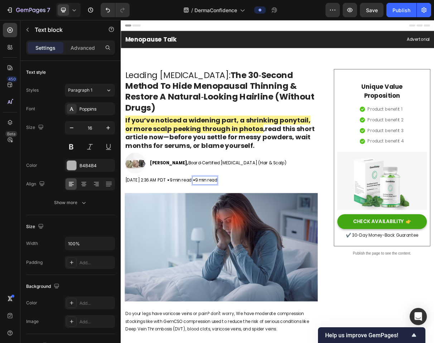
click at [253, 237] on span "• 9 min read" at bounding box center [236, 239] width 33 height 8
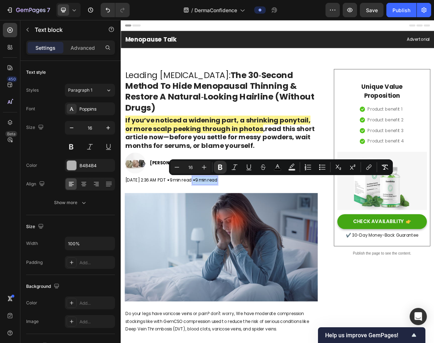
click at [253, 238] on span "• 9 min read" at bounding box center [236, 239] width 33 height 8
click at [253, 242] on span "• 9 min read" at bounding box center [236, 239] width 33 height 8
drag, startPoint x: 285, startPoint y: 242, endPoint x: 319, endPoint y: 241, distance: 33.3
click at [319, 241] on div "[DATE] 2:36 AM PDT Text block • 9 min read Text block • 9 min read Text block 0…" at bounding box center [258, 240] width 265 height 12
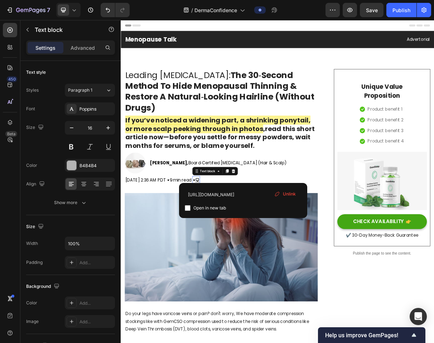
click at [284, 191] on span "Unlink" at bounding box center [289, 194] width 13 height 6
click at [286, 195] on span "Unlink" at bounding box center [289, 194] width 13 height 6
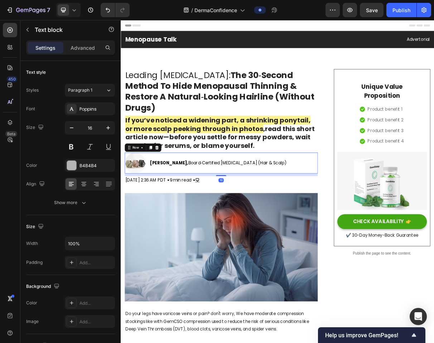
click at [301, 229] on div "[PERSON_NAME], Board‑Certified [MEDICAL_DATA] (Hair & Scalp) Text block" at bounding box center [254, 216] width 189 height 29
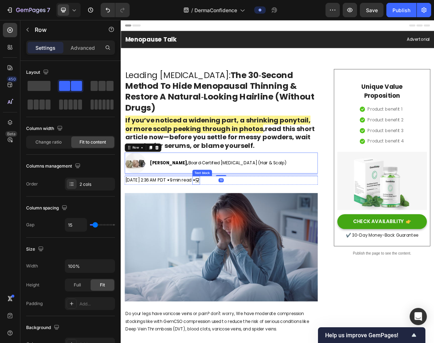
click at [229, 236] on u "🗨" at bounding box center [226, 239] width 6 height 8
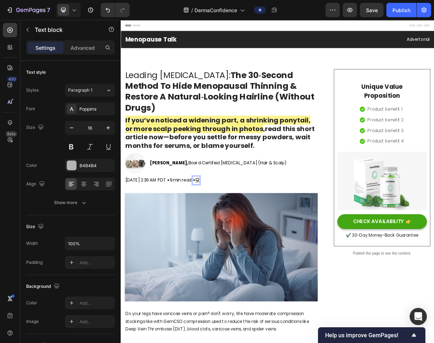
click at [229, 239] on u "🗨" at bounding box center [226, 239] width 6 height 8
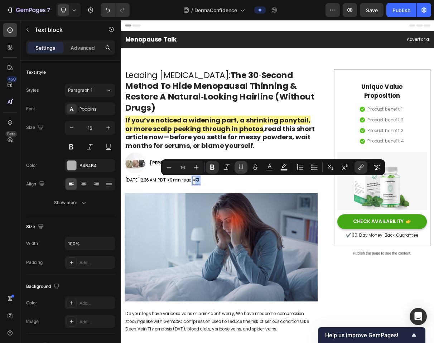
click at [240, 164] on icon "Editor contextual toolbar" at bounding box center [241, 167] width 7 height 7
click at [292, 263] on img at bounding box center [258, 331] width 265 height 149
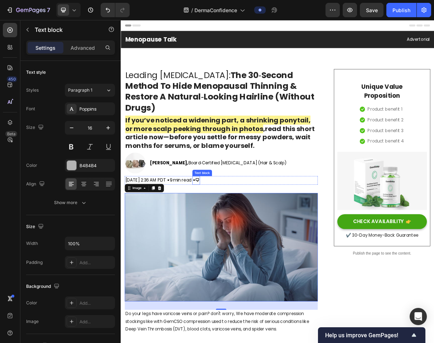
click at [229, 240] on strong "🗨" at bounding box center [226, 239] width 6 height 8
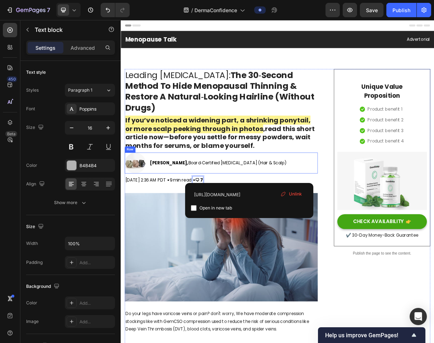
click at [340, 229] on div "Image [PERSON_NAME], Board‑Certified [MEDICAL_DATA] (Hair & Scalp) Text block R…" at bounding box center [258, 216] width 265 height 29
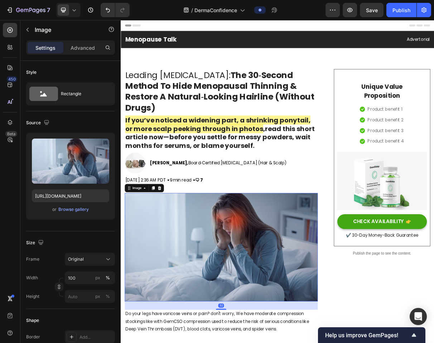
click at [307, 268] on img at bounding box center [258, 331] width 265 height 149
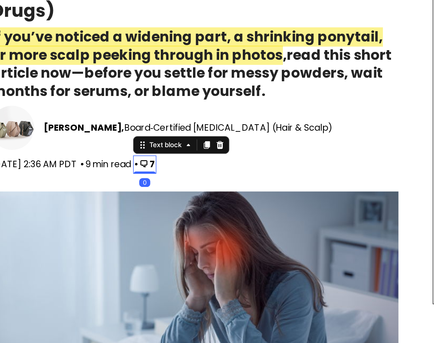
click at [94, 44] on strong "🗨 7" at bounding box center [89, 45] width 10 height 8
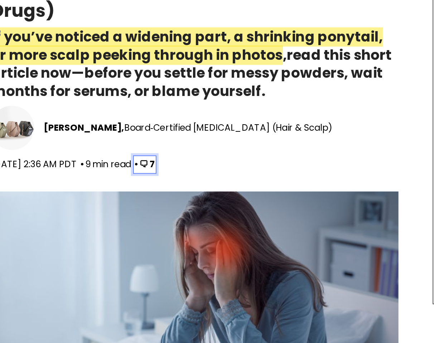
click at [94, 45] on strong "🗨 7" at bounding box center [89, 45] width 10 height 8
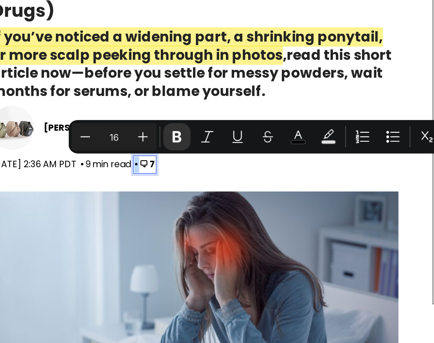
click at [94, 44] on strong "🗨 7" at bounding box center [89, 45] width 10 height 8
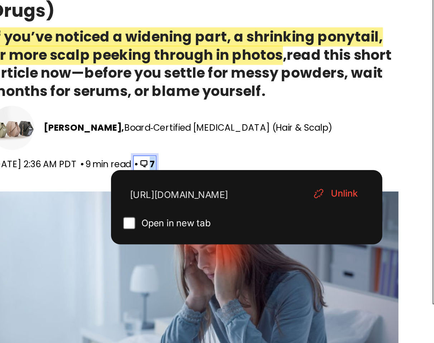
click at [94, 44] on strong "🗨 7" at bounding box center [89, 45] width 10 height 8
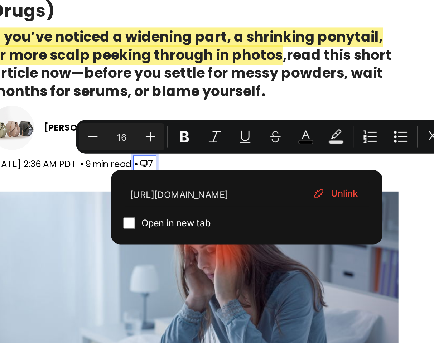
click at [90, 47] on strong "🗨" at bounding box center [87, 45] width 6 height 8
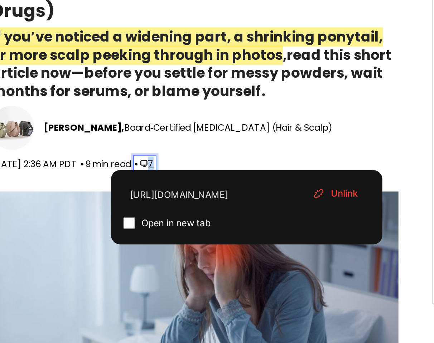
click at [94, 45] on span "🗨 7" at bounding box center [89, 45] width 10 height 8
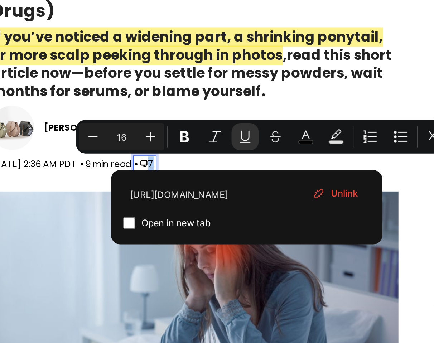
click at [290, 193] on span "Unlink" at bounding box center [292, 194] width 13 height 6
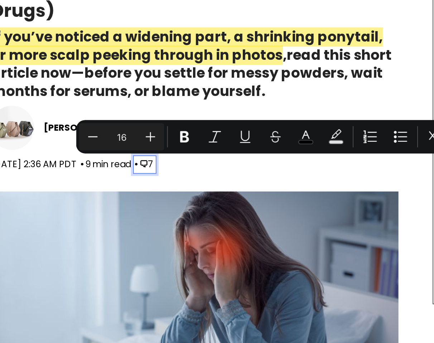
click at [90, 49] on strong "🗨" at bounding box center [87, 45] width 6 height 8
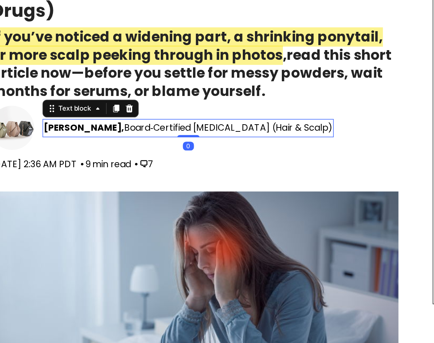
click at [171, 24] on span "[PERSON_NAME], Board‑Certified [MEDICAL_DATA] (Hair & Scalp)" at bounding box center [115, 21] width 187 height 8
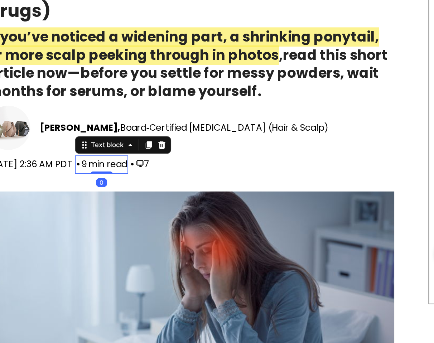
click at [75, 50] on div "• 9 min read Text block 0" at bounding box center [57, 45] width 34 height 12
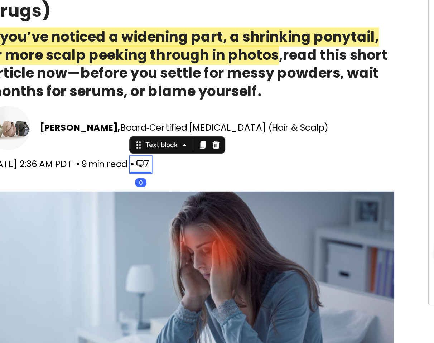
click at [85, 46] on strong "🗨" at bounding box center [83, 45] width 6 height 8
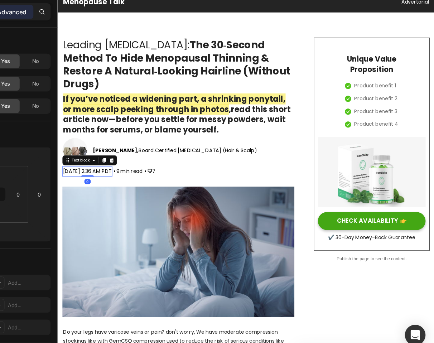
click at [110, 204] on p "[DATE] 2:36 AM PDT" at bounding box center [91, 198] width 56 height 10
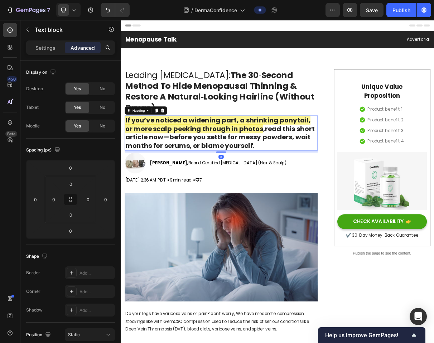
click at [301, 162] on strong "If you’ve noticed a widening part, a shrinking ponytail, or more scalp peeking …" at bounding box center [254, 163] width 254 height 24
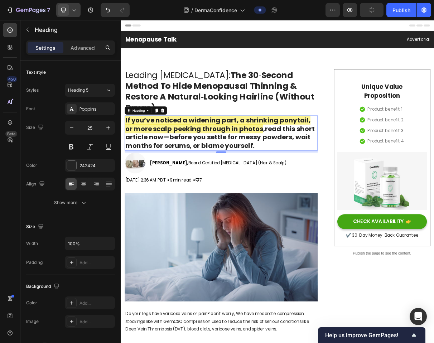
click at [72, 10] on icon at bounding box center [74, 9] width 7 height 7
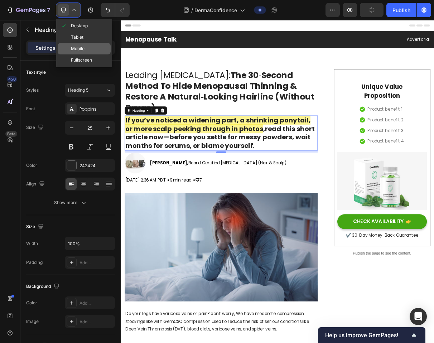
click at [90, 51] on div "Mobile" at bounding box center [84, 48] width 53 height 11
type input "19"
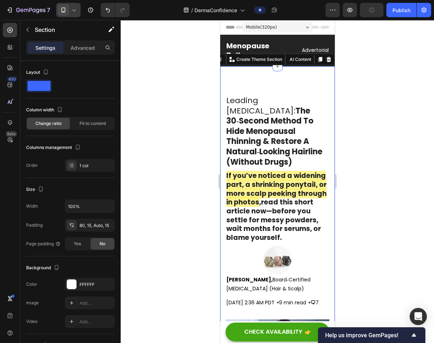
click at [78, 53] on div "Advanced" at bounding box center [83, 47] width 36 height 11
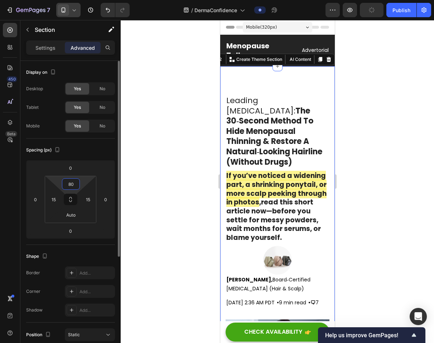
click at [72, 188] on input "80" at bounding box center [71, 184] width 14 height 11
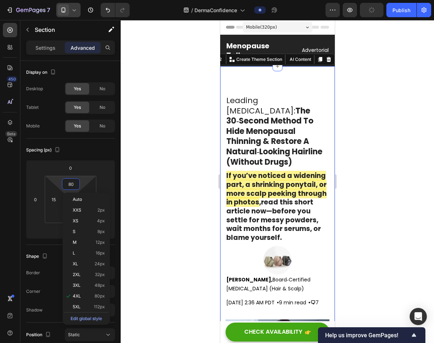
click at [64, 12] on icon at bounding box center [64, 10] width 4 height 5
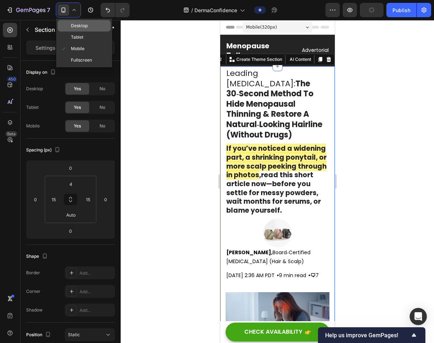
click at [83, 26] on span "Desktop" at bounding box center [79, 25] width 17 height 7
type input "80"
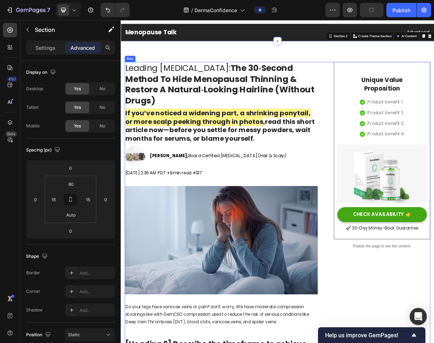
scroll to position [13, 0]
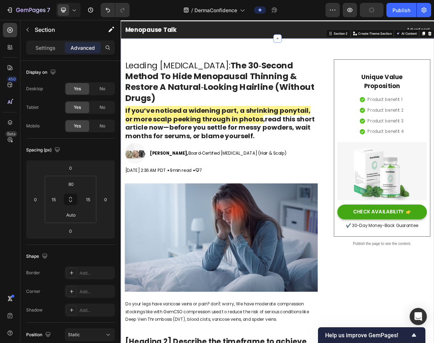
click at [249, 43] on div "Menopause Talk Heading Advertorial Text block Row Section 1" at bounding box center [336, 33] width 430 height 24
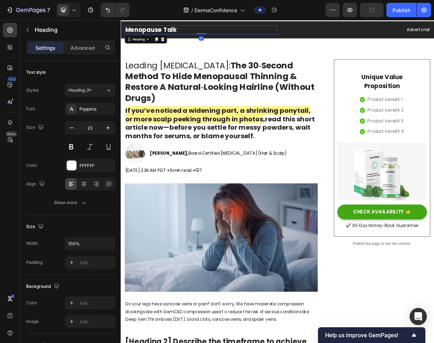
click at [238, 34] on h2 "Menopause Talk" at bounding box center [231, 33] width 210 height 12
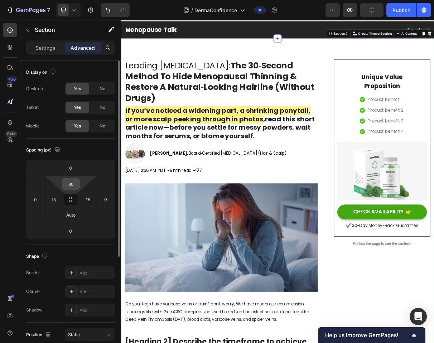
click at [78, 183] on div "80" at bounding box center [71, 183] width 18 height 11
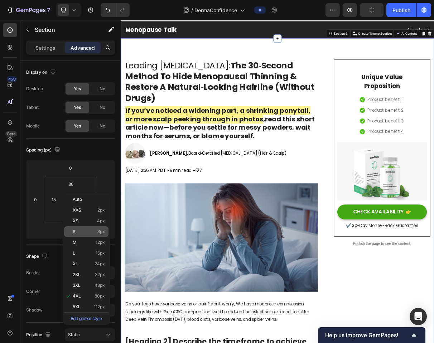
click at [98, 235] on div "S 8px" at bounding box center [86, 231] width 44 height 11
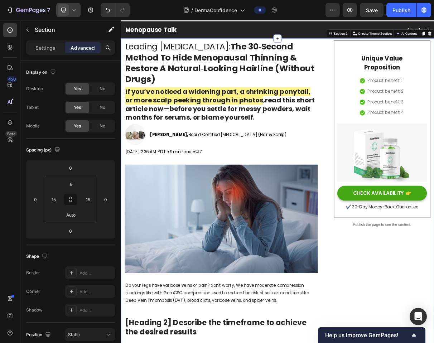
click at [72, 15] on div at bounding box center [68, 10] width 24 height 14
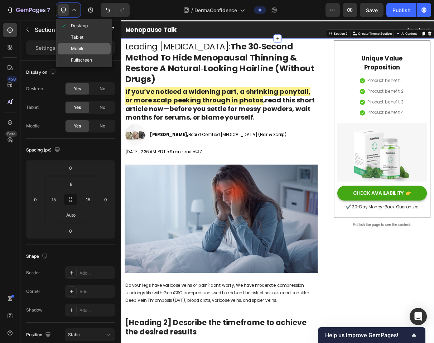
click at [84, 53] on div "Mobile" at bounding box center [84, 48] width 53 height 11
type input "4"
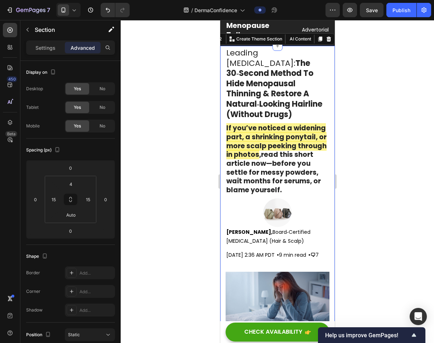
scroll to position [21, 0]
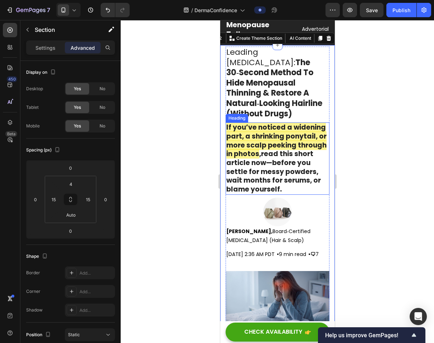
click at [287, 176] on p "⁠⁠⁠⁠⁠⁠⁠ If you’ve noticed a widening part, a shrinking ponytail, or more scalp …" at bounding box center [277, 158] width 102 height 71
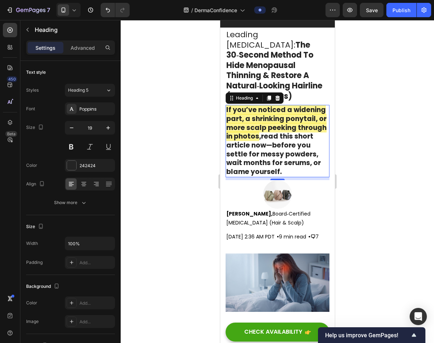
scroll to position [42, 0]
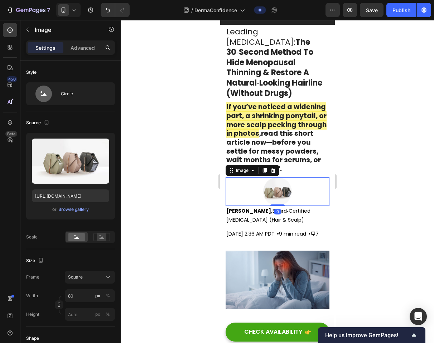
click at [317, 190] on div at bounding box center [277, 191] width 104 height 29
click at [268, 179] on img at bounding box center [277, 191] width 29 height 29
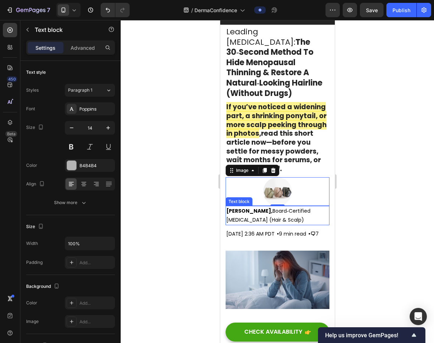
click at [254, 207] on strong "[PERSON_NAME]," at bounding box center [249, 210] width 46 height 7
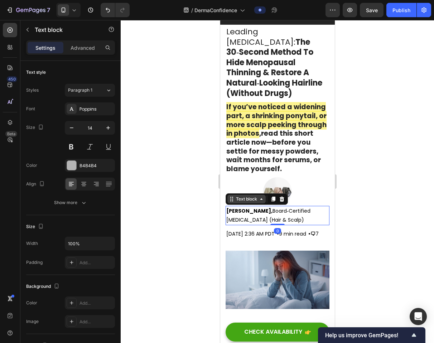
click at [246, 196] on div "Text block" at bounding box center [246, 199] width 24 height 6
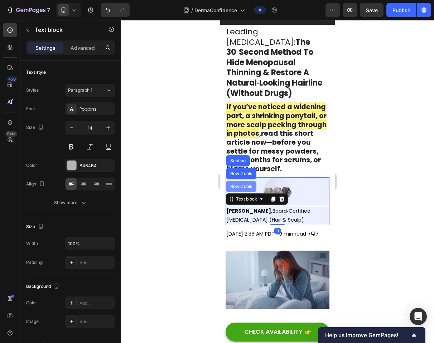
click at [241, 185] on div "Row 2 cols" at bounding box center [241, 187] width 25 height 4
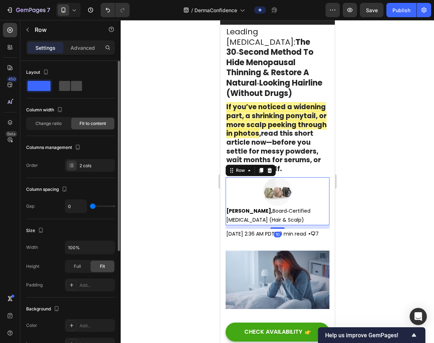
click at [70, 90] on span at bounding box center [64, 86] width 11 height 10
type input "15"
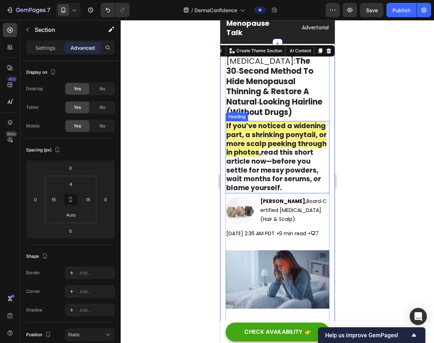
scroll to position [33, 0]
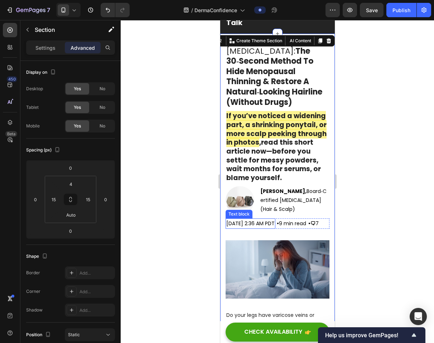
click at [272, 227] on span "[DATE] 2:36 AM PDT" at bounding box center [250, 223] width 48 height 7
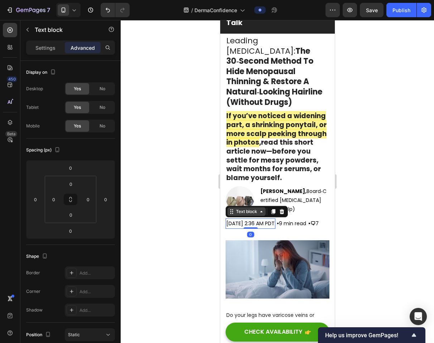
click at [250, 210] on div "Text block" at bounding box center [246, 212] width 24 height 6
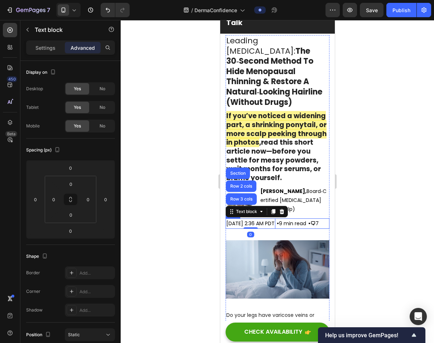
click at [295, 229] on div "• 9 min read Text block" at bounding box center [291, 224] width 31 height 10
click at [260, 226] on p "[DATE] 2:36 AM PDT" at bounding box center [250, 223] width 48 height 9
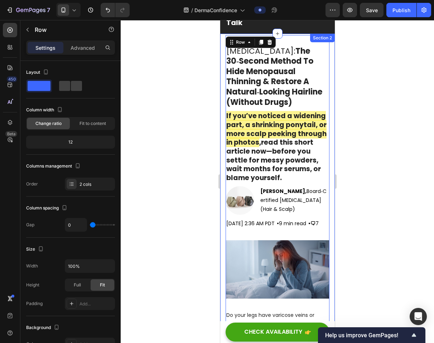
click at [340, 254] on div at bounding box center [278, 181] width 314 height 323
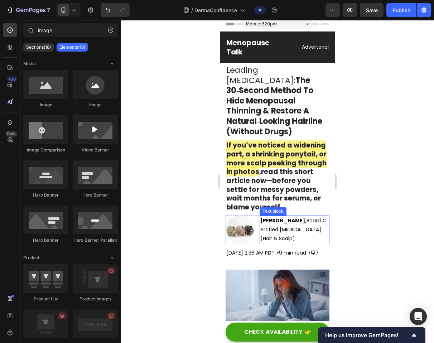
scroll to position [0, 0]
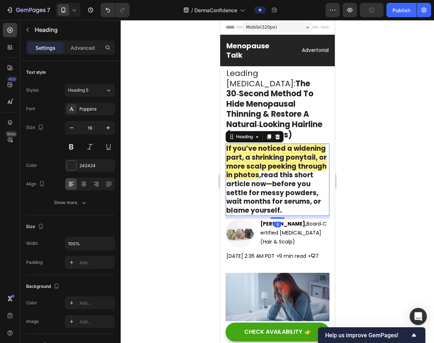
click at [247, 152] on strong "If you’ve noticed a widening part, a shrinking ponytail, or more scalp peeking …" at bounding box center [276, 162] width 100 height 36
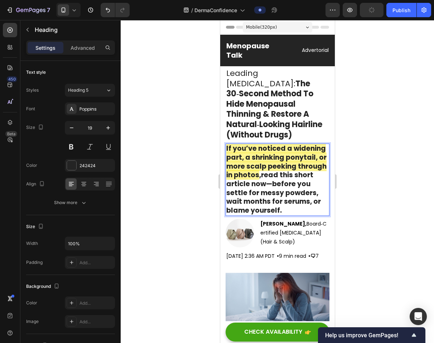
click at [264, 144] on strong "If you’ve noticed a widening part, a shrinking ponytail, or more scalp peeking …" at bounding box center [276, 162] width 100 height 36
click at [67, 13] on icon at bounding box center [63, 9] width 7 height 7
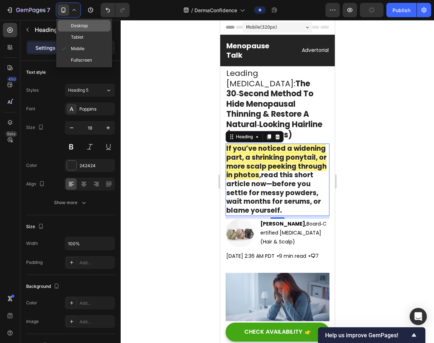
click at [83, 27] on span "Desktop" at bounding box center [79, 25] width 17 height 7
type input "25"
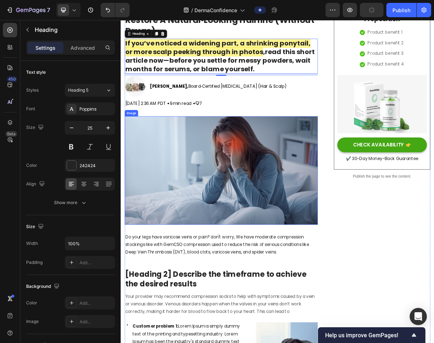
scroll to position [80, 0]
click at [233, 200] on img at bounding box center [258, 226] width 265 height 149
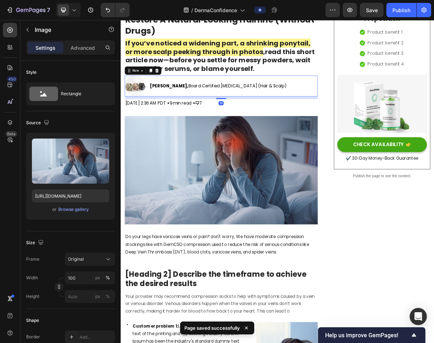
click at [226, 119] on div "[PERSON_NAME], Board‑Certified [MEDICAL_DATA] (Hair & Scalp) Text block" at bounding box center [254, 110] width 189 height 29
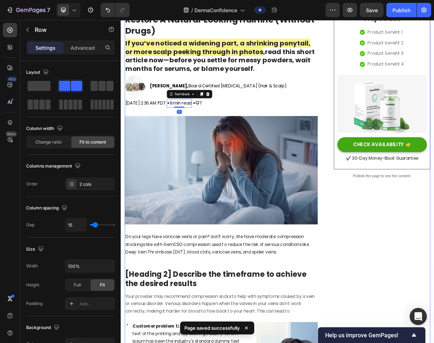
click at [224, 122] on div "[PERSON_NAME], Board‑Certified [MEDICAL_DATA] (Hair & Scalp) Text block" at bounding box center [254, 110] width 189 height 29
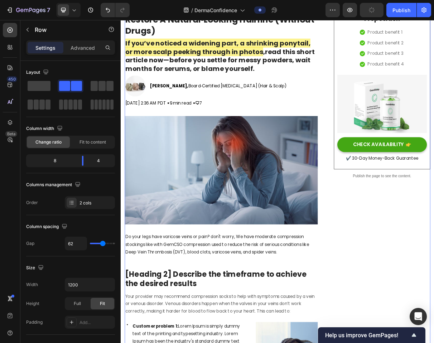
click at [234, 152] on img at bounding box center [258, 226] width 265 height 149
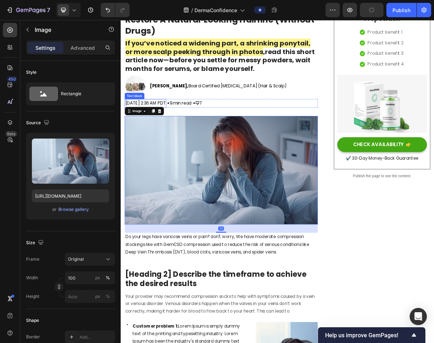
click at [182, 136] on span "[DATE] 2:36 AM PDT" at bounding box center [155, 134] width 56 height 8
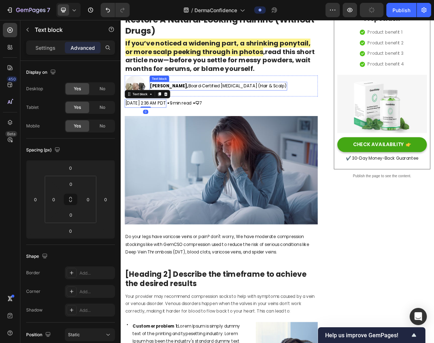
click at [233, 109] on span "[PERSON_NAME], Board‑Certified [MEDICAL_DATA] (Hair & Scalp)" at bounding box center [254, 110] width 187 height 8
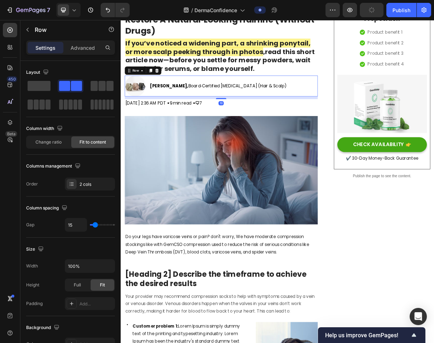
click at [223, 119] on div "[PERSON_NAME], Board‑Certified [MEDICAL_DATA] (Hair & Scalp) Text block" at bounding box center [254, 110] width 189 height 29
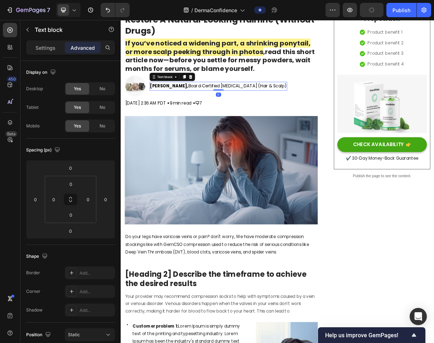
click at [262, 108] on span "[PERSON_NAME], Board‑Certified [MEDICAL_DATA] (Hair & Scalp)" at bounding box center [254, 110] width 187 height 8
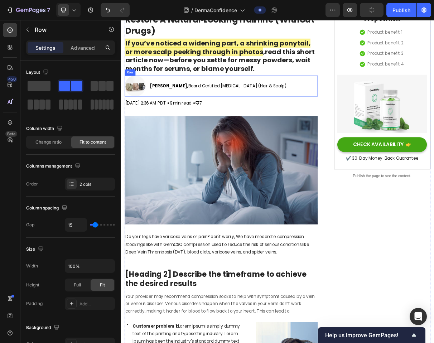
click at [274, 119] on div "[PERSON_NAME], Board‑Certified [MEDICAL_DATA] (Hair & Scalp) Text block" at bounding box center [254, 110] width 189 height 29
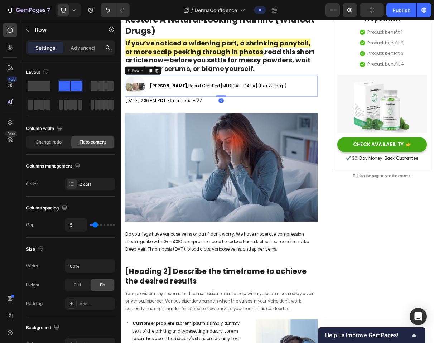
drag, startPoint x: 263, startPoint y: 127, endPoint x: 263, endPoint y: 120, distance: 6.8
click at [263, 120] on div "Image [PERSON_NAME], Board‑Certified [MEDICAL_DATA] (Hair & Scalp) Text block R…" at bounding box center [258, 110] width 265 height 29
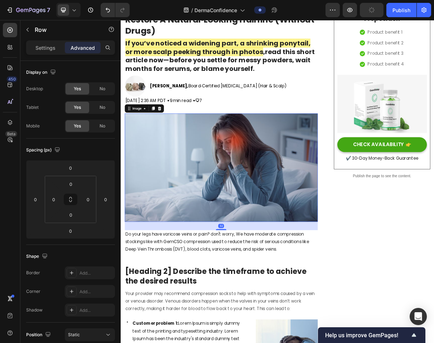
click at [269, 161] on img at bounding box center [258, 222] width 265 height 149
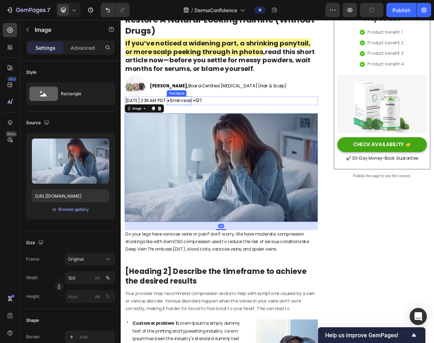
click at [217, 133] on span "• 9 min read" at bounding box center [201, 130] width 33 height 8
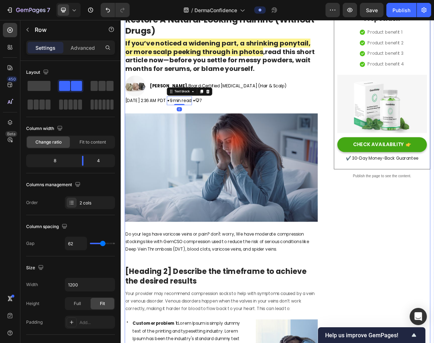
click at [182, 130] on span "[DATE] 2:36 AM PDT" at bounding box center [155, 130] width 56 height 8
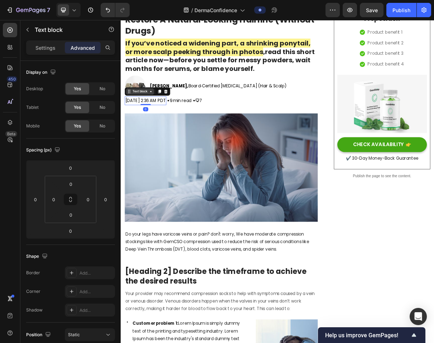
click at [145, 115] on div "Text block" at bounding box center [147, 118] width 24 height 6
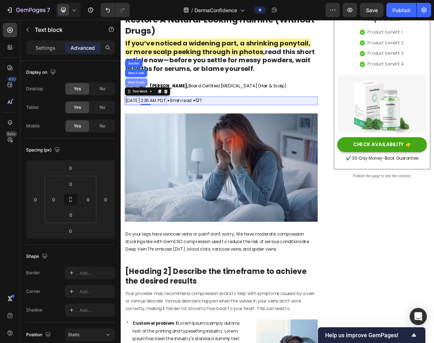
click at [147, 105] on div "Row 3 cols" at bounding box center [141, 105] width 25 height 4
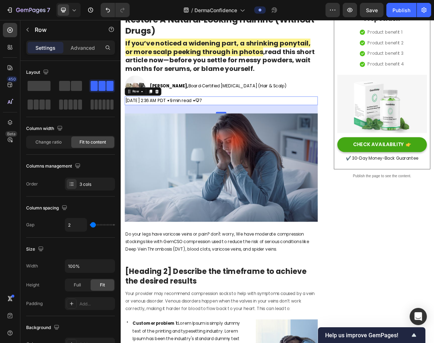
click at [256, 137] on div "32" at bounding box center [258, 137] width 265 height 0
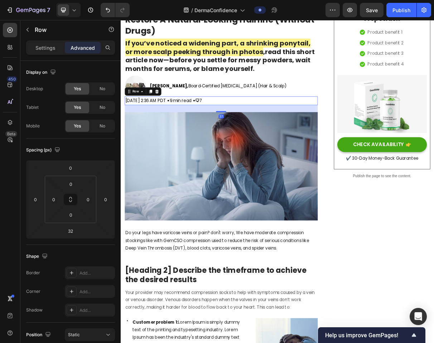
click at [259, 145] on div at bounding box center [258, 145] width 14 height 1
type input "27"
click at [291, 98] on div "[PERSON_NAME], Board‑Certified [MEDICAL_DATA] (Hair & Scalp) Text block" at bounding box center [254, 110] width 189 height 29
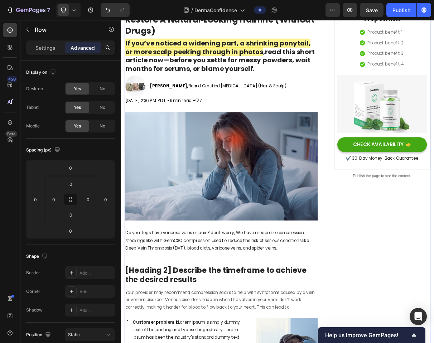
click at [315, 120] on div "[PERSON_NAME], Board‑Certified [MEDICAL_DATA] (Hair & Scalp) Text block" at bounding box center [254, 110] width 189 height 29
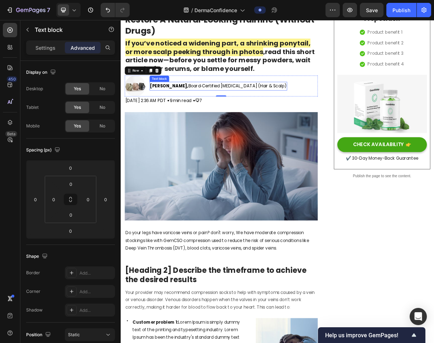
click at [324, 113] on span "[PERSON_NAME], Board‑Certified [MEDICAL_DATA] (Hair & Scalp)" at bounding box center [254, 110] width 187 height 8
click at [316, 123] on div "[PERSON_NAME], Board‑Certified [MEDICAL_DATA] (Hair & Scalp) Text block 0" at bounding box center [254, 110] width 189 height 29
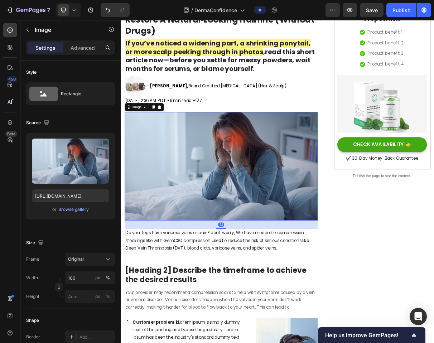
click at [310, 157] on img at bounding box center [258, 220] width 265 height 149
click at [217, 129] on span "• 9 min read" at bounding box center [201, 130] width 33 height 8
click at [239, 146] on img at bounding box center [258, 220] width 265 height 149
click at [332, 210] on img at bounding box center [258, 220] width 265 height 149
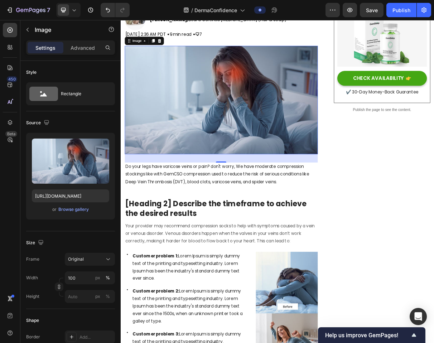
scroll to position [126, 0]
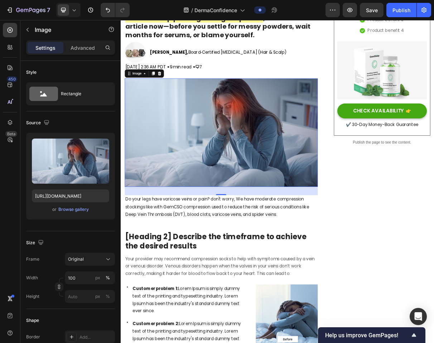
click at [256, 121] on img at bounding box center [258, 174] width 265 height 149
click at [301, 159] on img at bounding box center [258, 174] width 265 height 149
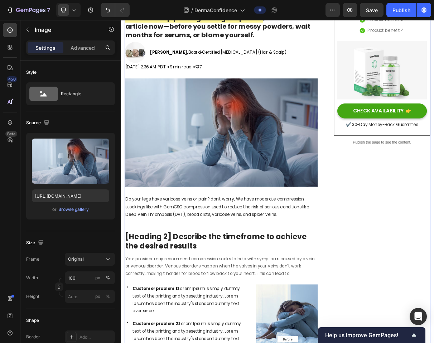
click at [209, 104] on img at bounding box center [258, 174] width 265 height 149
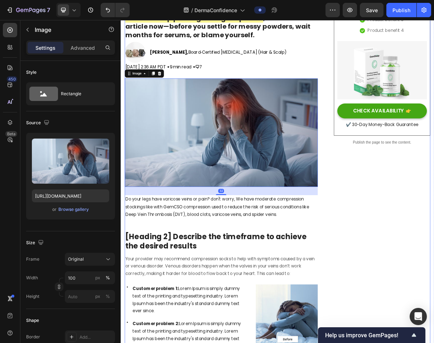
click at [333, 83] on div "[DATE] 2:36 AM PDT Text block • 9 min read Text block • 🗨 7 Text block Row" at bounding box center [258, 84] width 265 height 12
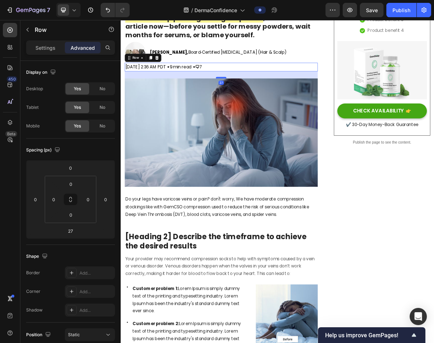
click at [257, 99] on div at bounding box center [258, 99] width 14 height 2
click at [64, 12] on icon at bounding box center [63, 9] width 7 height 7
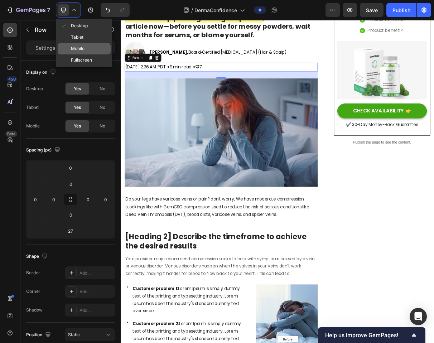
click at [90, 46] on div "Mobile" at bounding box center [84, 48] width 53 height 11
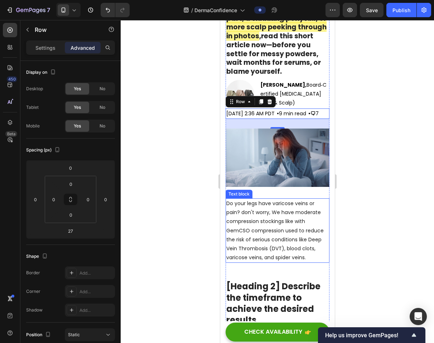
scroll to position [107, 0]
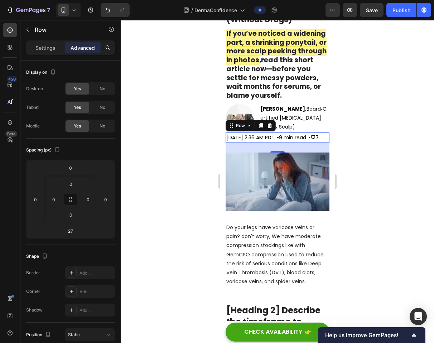
click at [340, 163] on div at bounding box center [278, 181] width 314 height 323
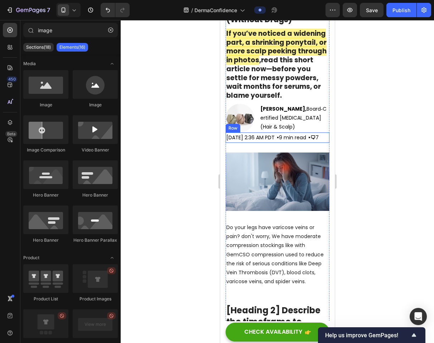
scroll to position [98, 0]
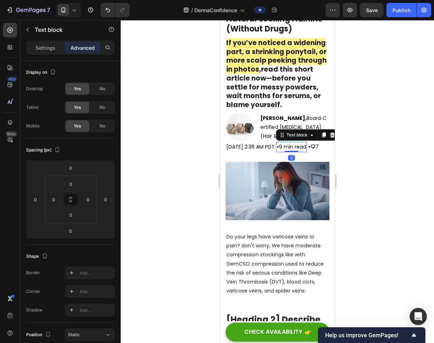
click at [279, 150] on strong "•" at bounding box center [278, 146] width 2 height 7
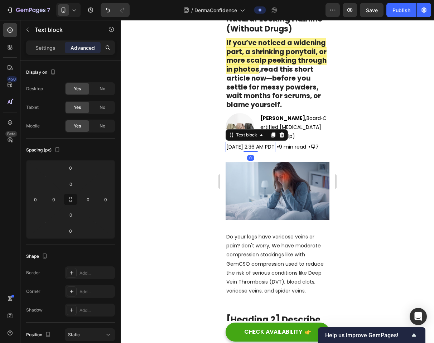
click at [274, 151] on p "[DATE] 2:36 AM PDT" at bounding box center [250, 147] width 48 height 9
click at [298, 148] on span "• 9 min read" at bounding box center [291, 146] width 29 height 7
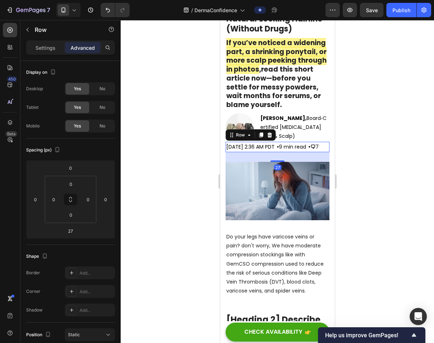
click at [320, 152] on div "• 🗨 7 Text block" at bounding box center [313, 147] width 13 height 10
click at [315, 150] on strong "🗨" at bounding box center [312, 146] width 5 height 7
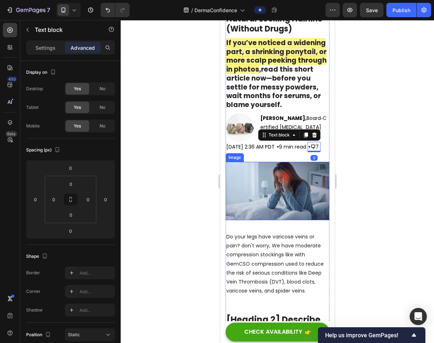
click at [306, 179] on img at bounding box center [277, 191] width 104 height 58
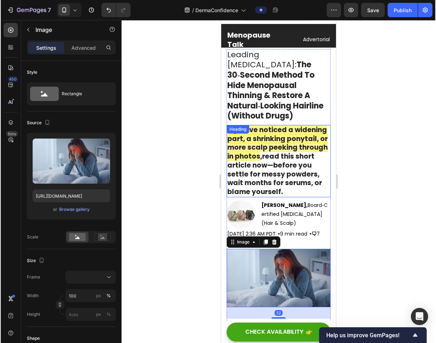
scroll to position [12, 0]
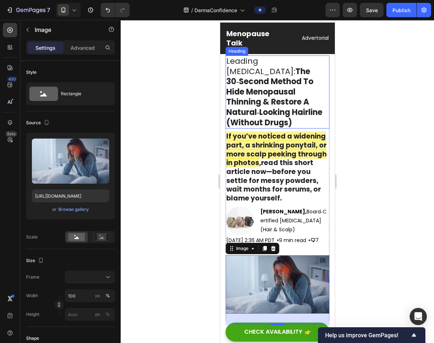
click at [312, 78] on p "Leading [MEDICAL_DATA]: The 30‑Second Method To Hide Menopausal Thinning & Rest…" at bounding box center [277, 92] width 102 height 72
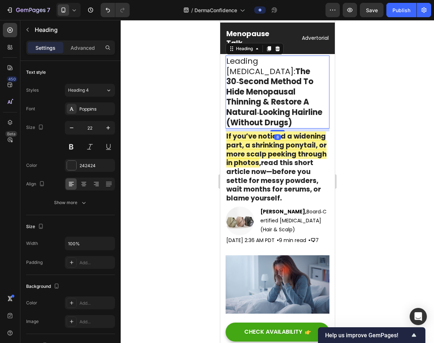
click at [340, 77] on div at bounding box center [278, 181] width 314 height 323
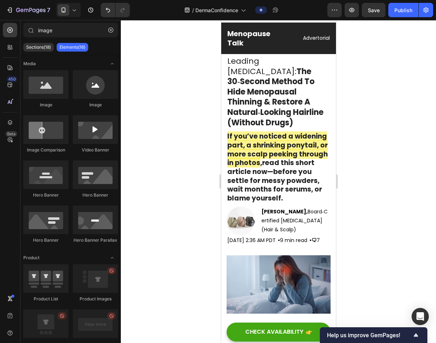
click at [283, 209] on span "[PERSON_NAME], Board‑Certified [MEDICAL_DATA] (Hair & Scalp)" at bounding box center [294, 220] width 66 height 25
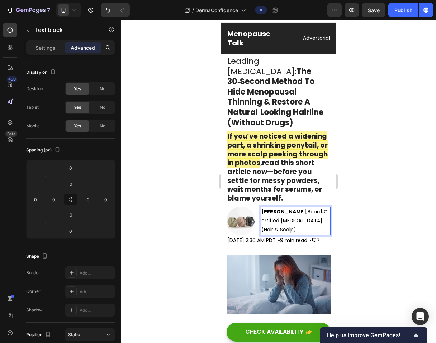
click at [279, 211] on span "[PERSON_NAME], Board‑Certified [MEDICAL_DATA] (Hair & Scalp)" at bounding box center [294, 220] width 66 height 25
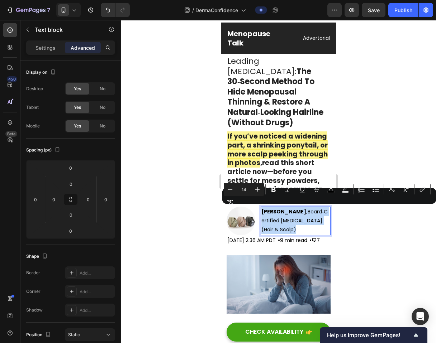
click at [279, 211] on span "[PERSON_NAME], Board‑Certified [MEDICAL_DATA] (Hair & Scalp)" at bounding box center [294, 220] width 66 height 25
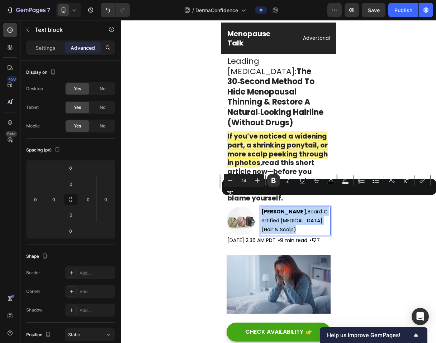
click at [279, 211] on span "[PERSON_NAME], Board‑Certified [MEDICAL_DATA] (Hair & Scalp)" at bounding box center [294, 220] width 66 height 25
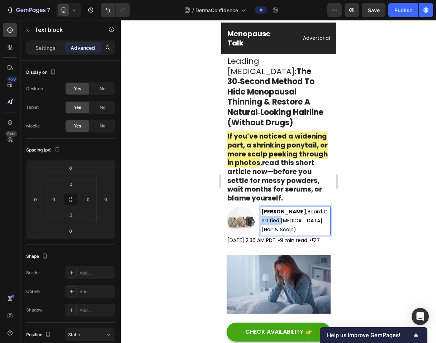
click at [279, 211] on span "[PERSON_NAME], Board‑Certified [MEDICAL_DATA] (Hair & Scalp)" at bounding box center [294, 220] width 66 height 25
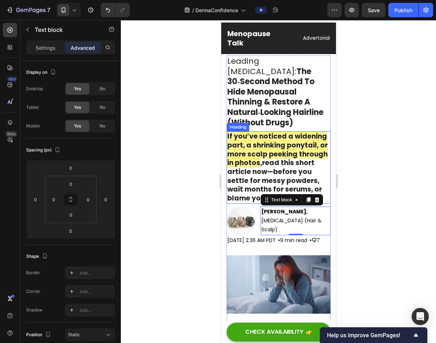
click at [340, 162] on div at bounding box center [278, 181] width 315 height 323
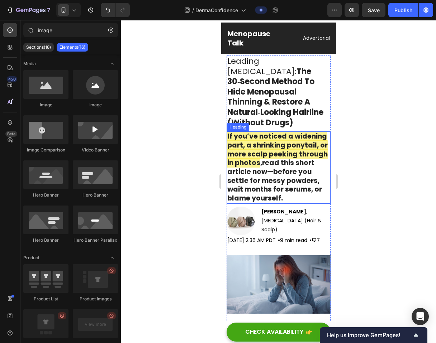
click at [340, 167] on div at bounding box center [278, 181] width 315 height 323
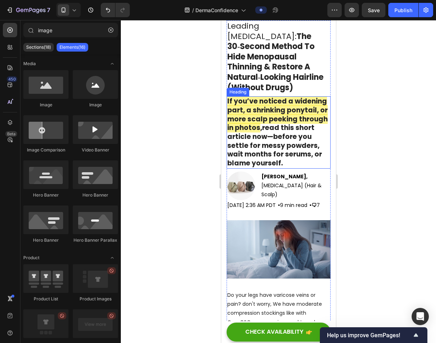
scroll to position [51, 0]
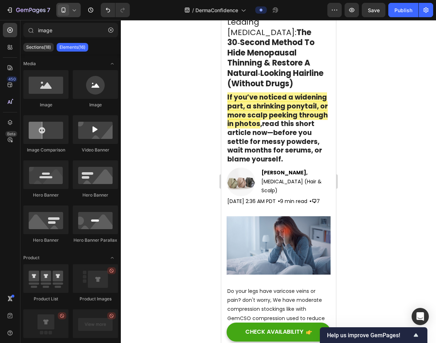
click at [62, 10] on icon at bounding box center [64, 10] width 4 height 5
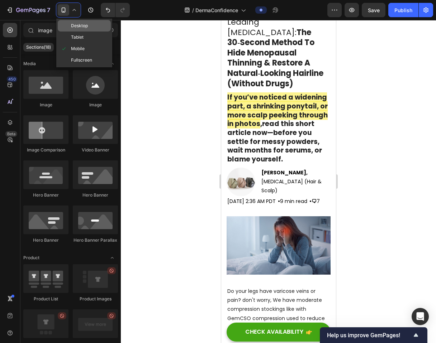
click at [76, 30] on div "Desktop" at bounding box center [84, 25] width 53 height 11
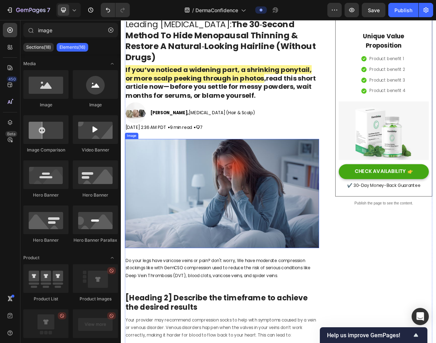
click at [310, 200] on img at bounding box center [258, 257] width 265 height 149
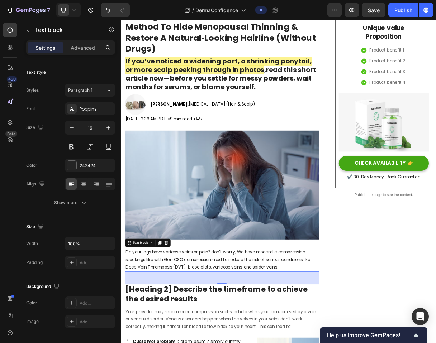
scroll to position [55, 0]
